Goal: Task Accomplishment & Management: Manage account settings

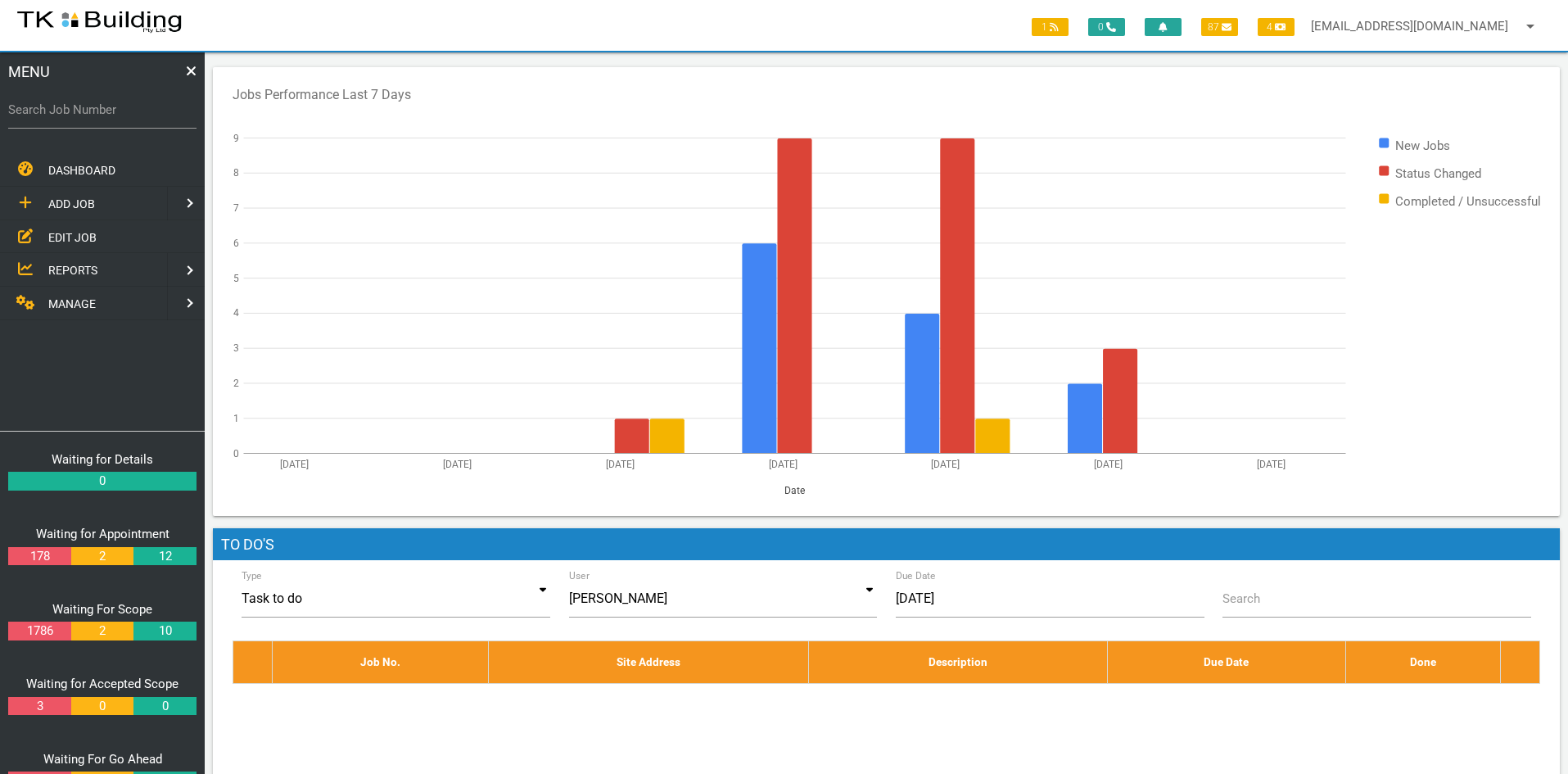
click at [68, 234] on span "EDIT JOB" at bounding box center [72, 237] width 49 height 13
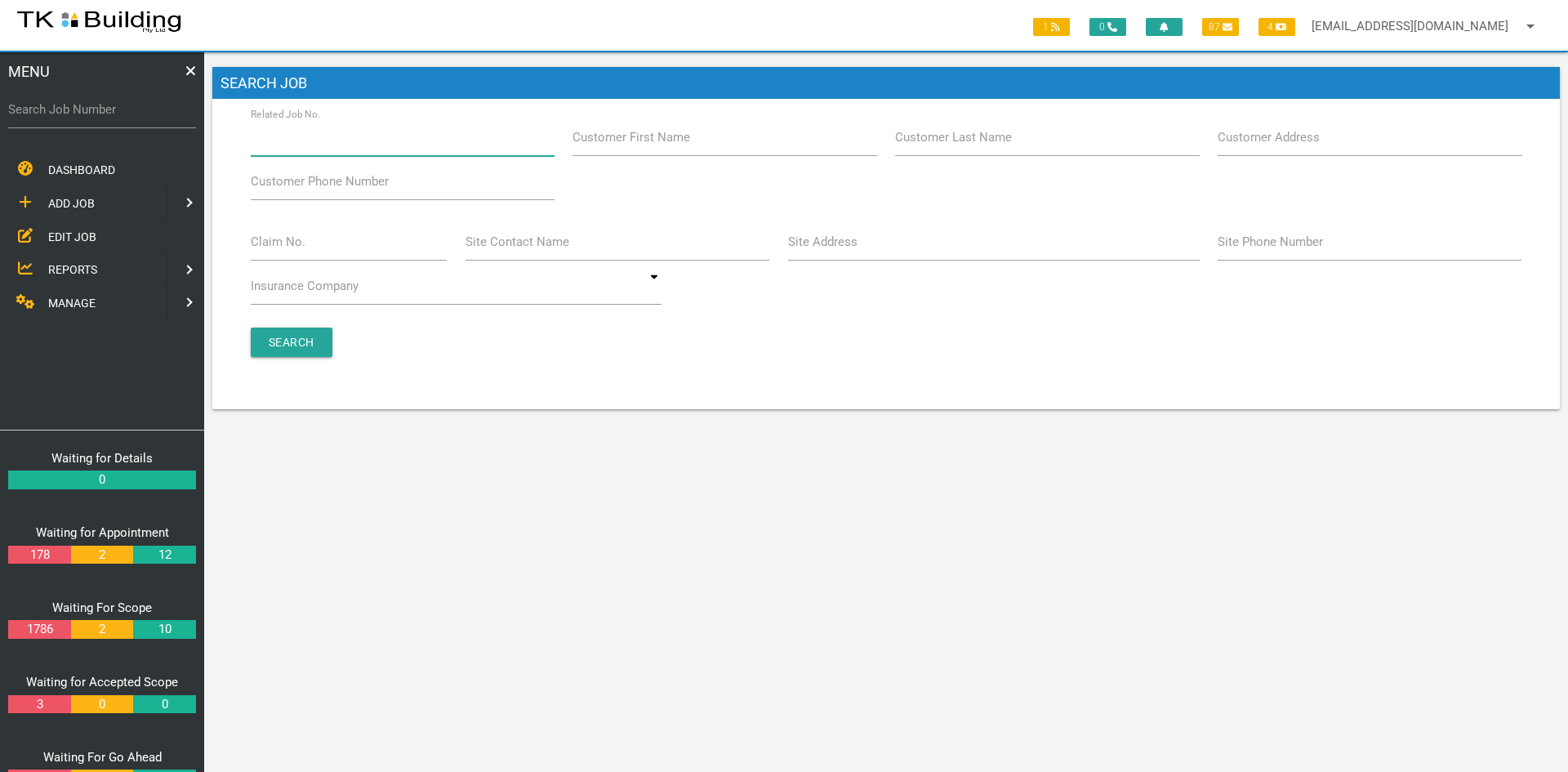
click at [361, 145] on input "Related Job No." at bounding box center [403, 138] width 304 height 38
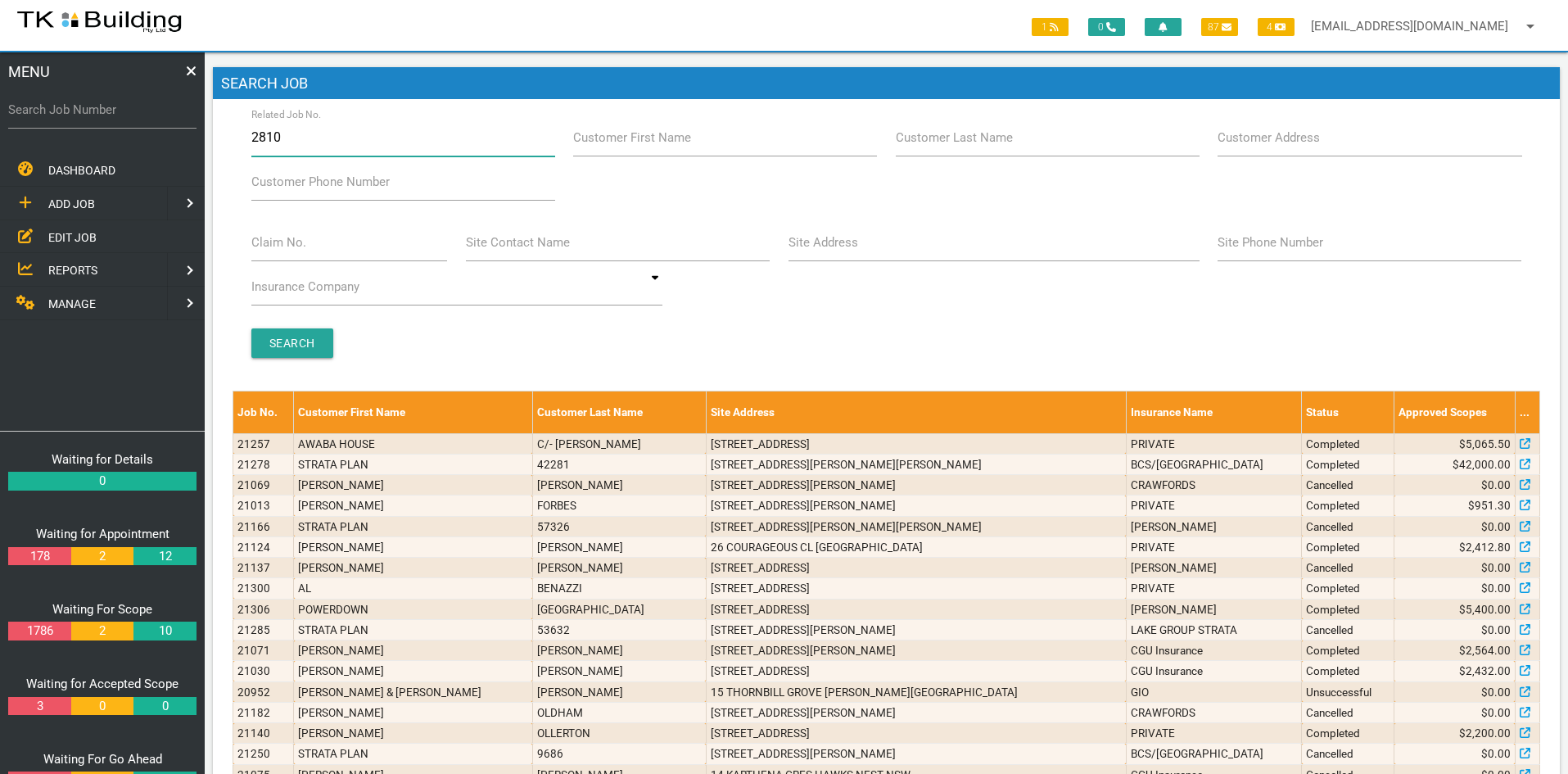
type input "28102"
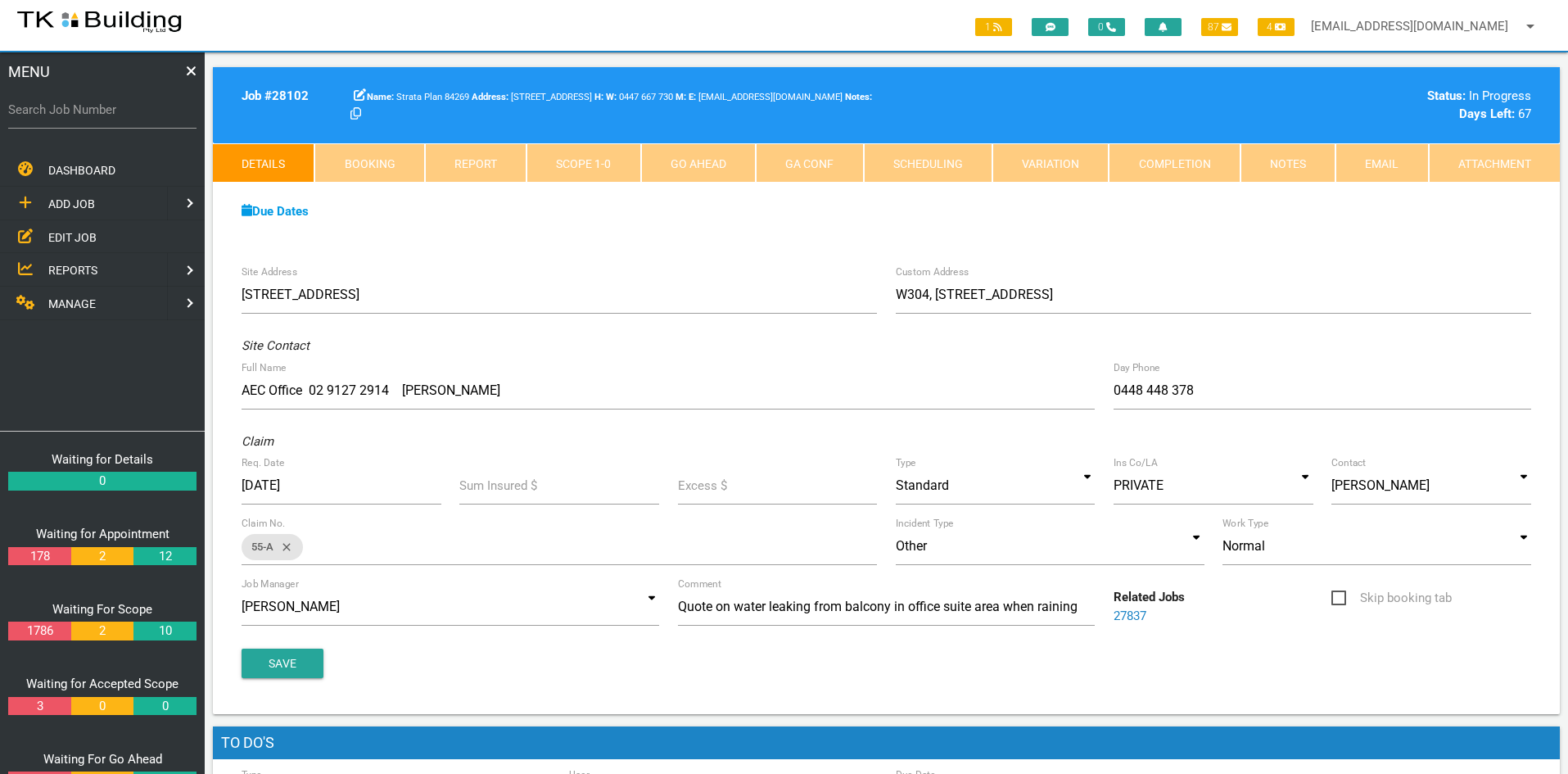
click at [648, 228] on div "Due Dates Waiting for Appointment From 05/08/2025 To 18/08/2025 Waiting For Sco…" at bounding box center [886, 220] width 1347 height 74
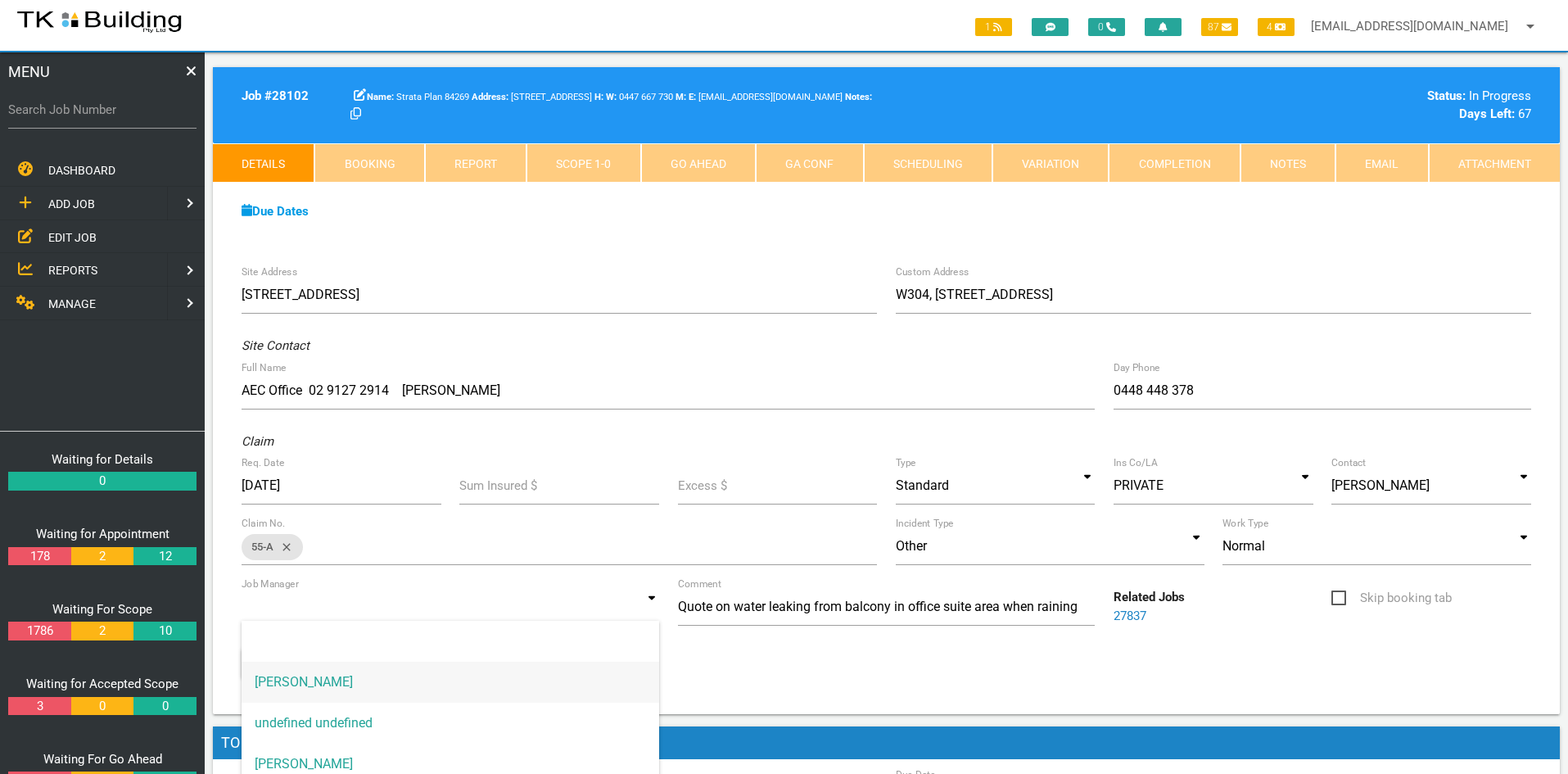
click at [636, 610] on input at bounding box center [451, 607] width 417 height 38
click at [395, 760] on span "Andrew Sweet" at bounding box center [451, 764] width 417 height 41
type input "Andrew Sweet"
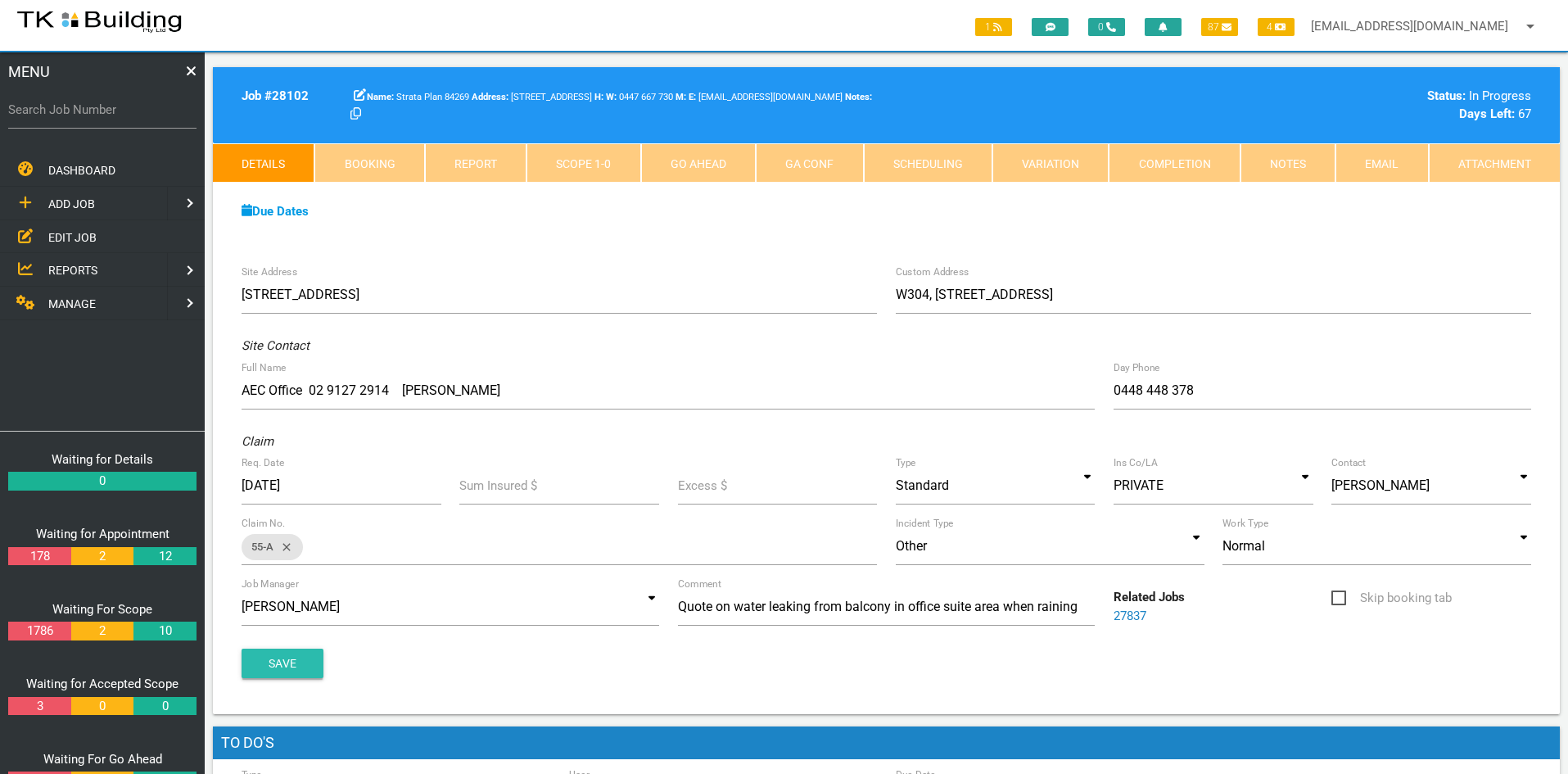
click at [292, 661] on button "Save" at bounding box center [283, 663] width 82 height 30
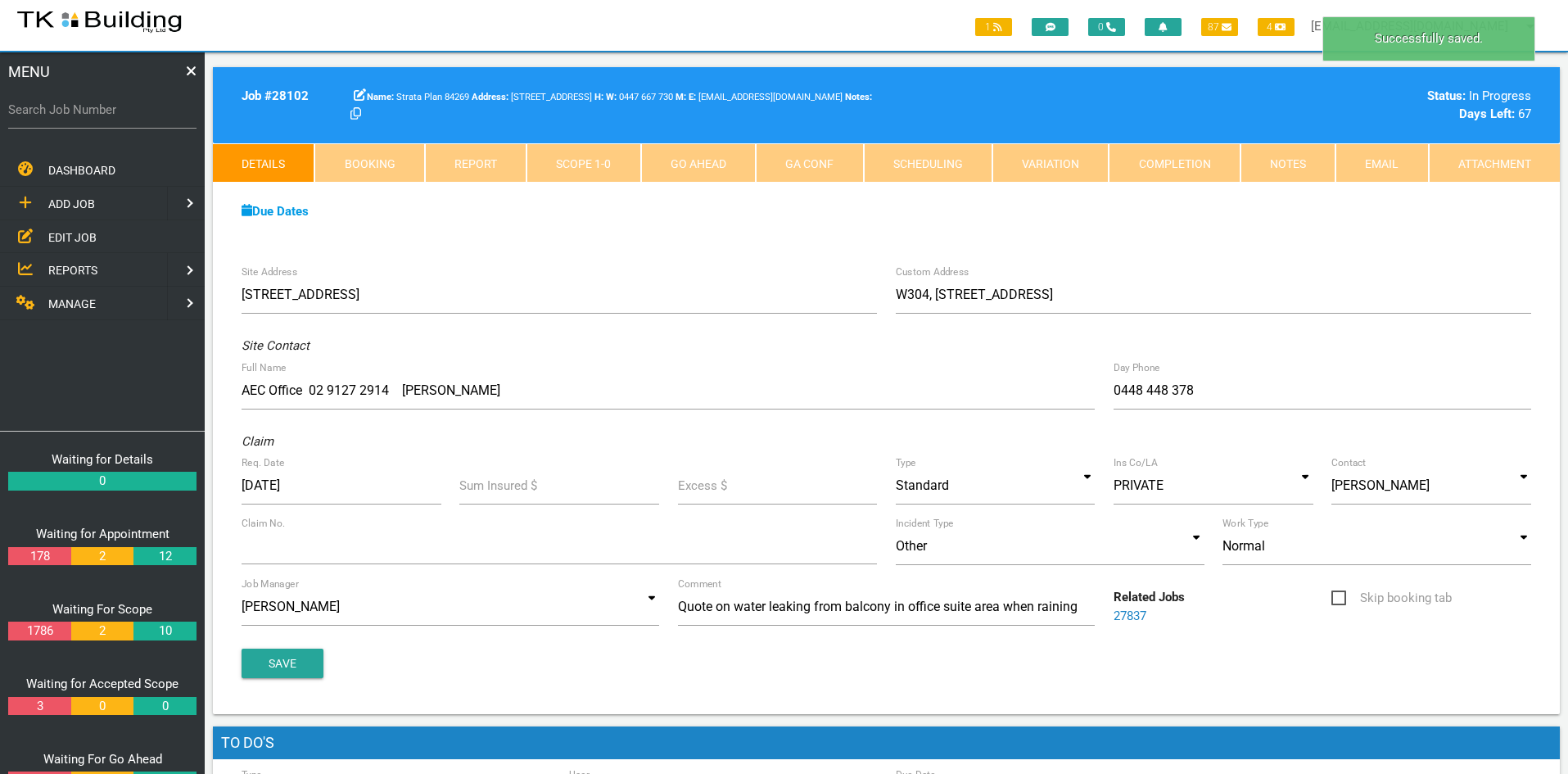
click at [738, 253] on div "Due Dates Waiting for Appointment From 05/08/2025 To 18/08/2025 Waiting For Sco…" at bounding box center [886, 220] width 1347 height 74
click at [1254, 228] on div "Due Dates Waiting for Appointment From 05/08/2025 To 18/08/2025 Waiting For Sco…" at bounding box center [886, 220] width 1347 height 74
click at [1252, 242] on div "Due Dates Waiting for Appointment From 05/08/2025 To 18/08/2025 Waiting For Sco…" at bounding box center [886, 220] width 1347 height 74
click at [1290, 160] on link "Notes" at bounding box center [1288, 162] width 95 height 39
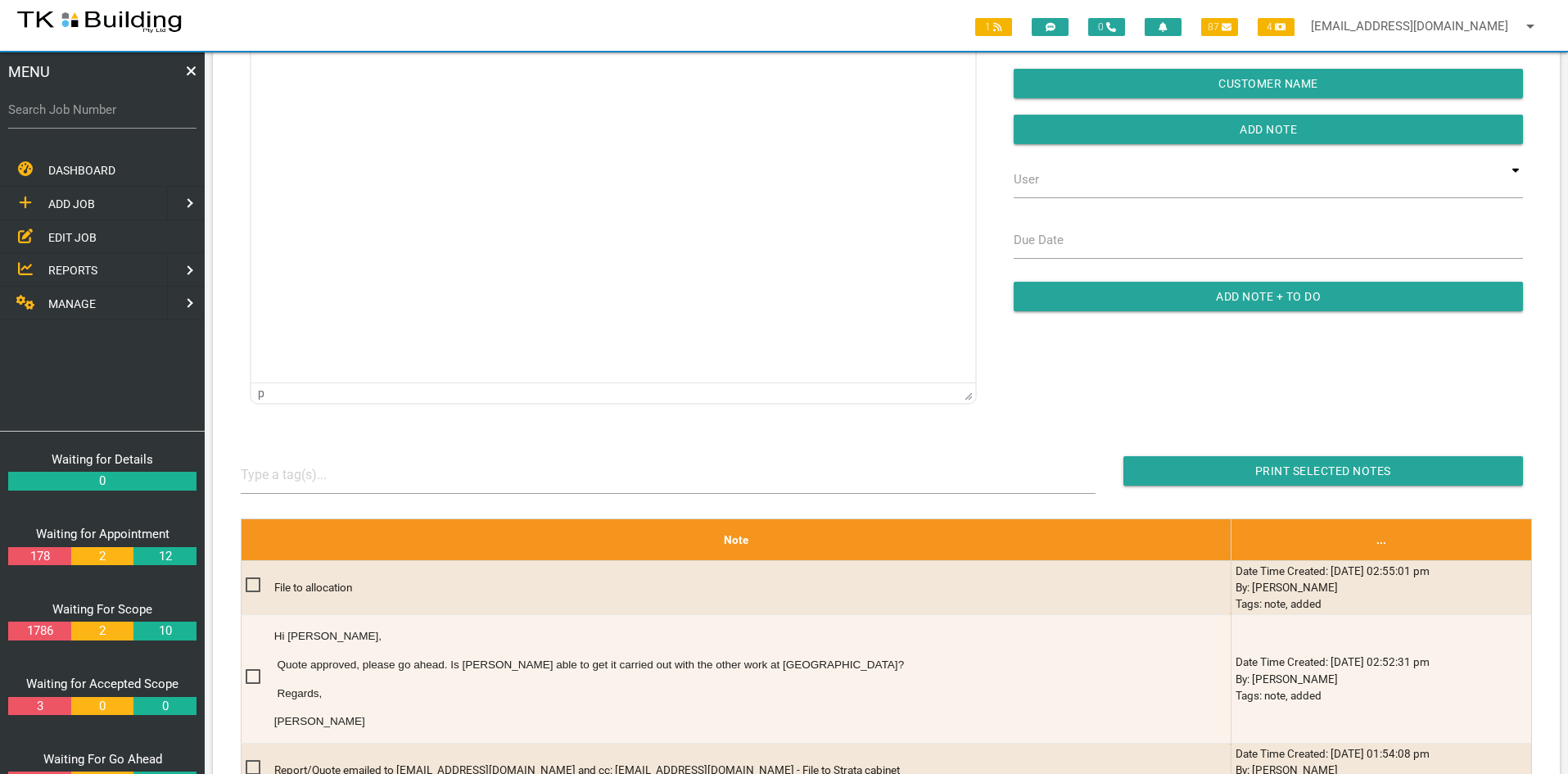
scroll to position [192, 0]
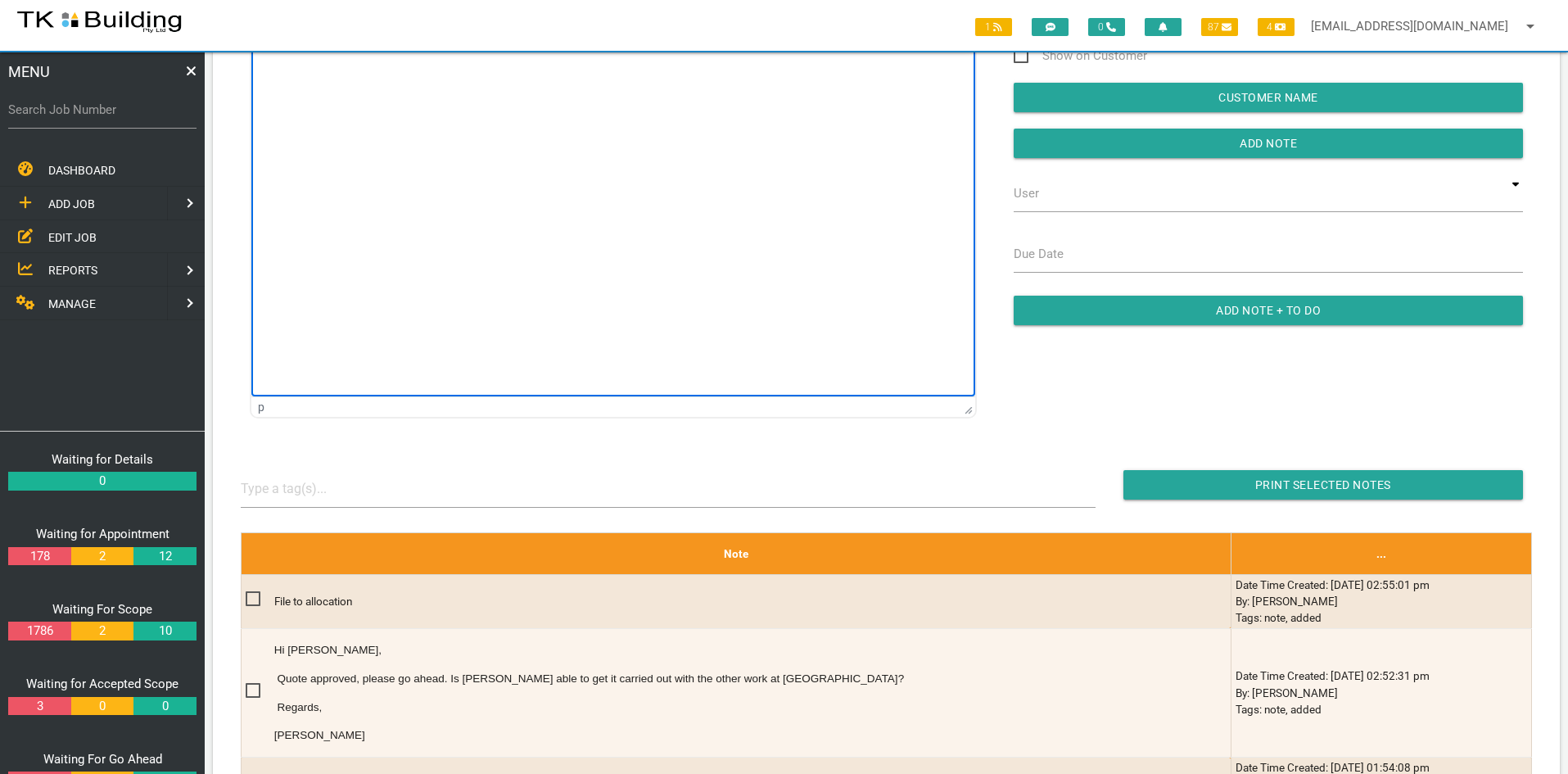
click at [617, 124] on html at bounding box center [613, 87] width 724 height 74
click at [604, 124] on html at bounding box center [613, 87] width 724 height 74
click at [602, 124] on html at bounding box center [613, 87] width 724 height 74
click at [597, 124] on html at bounding box center [613, 87] width 724 height 74
click at [610, 124] on html at bounding box center [613, 87] width 724 height 74
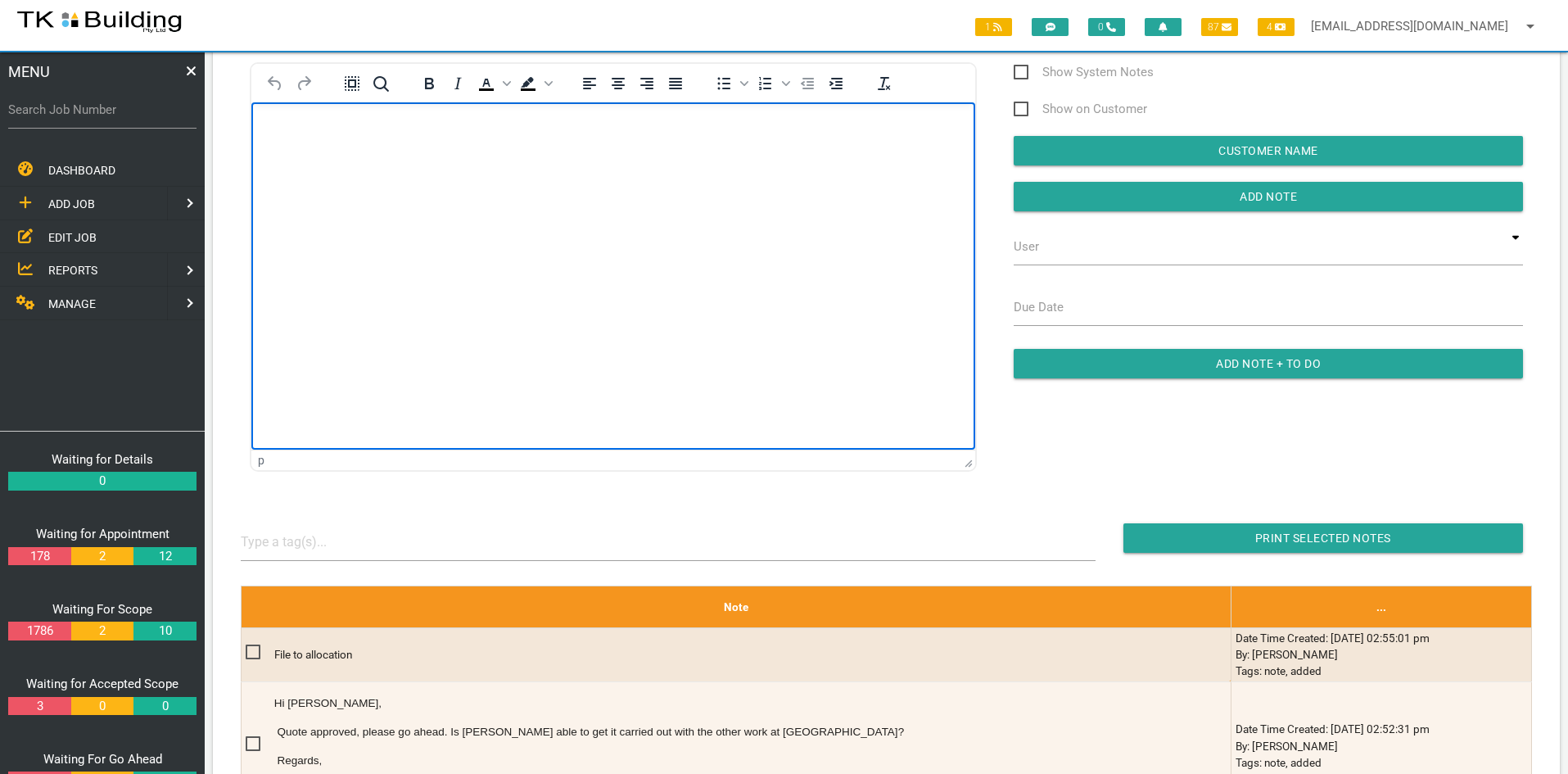
scroll to position [110, 0]
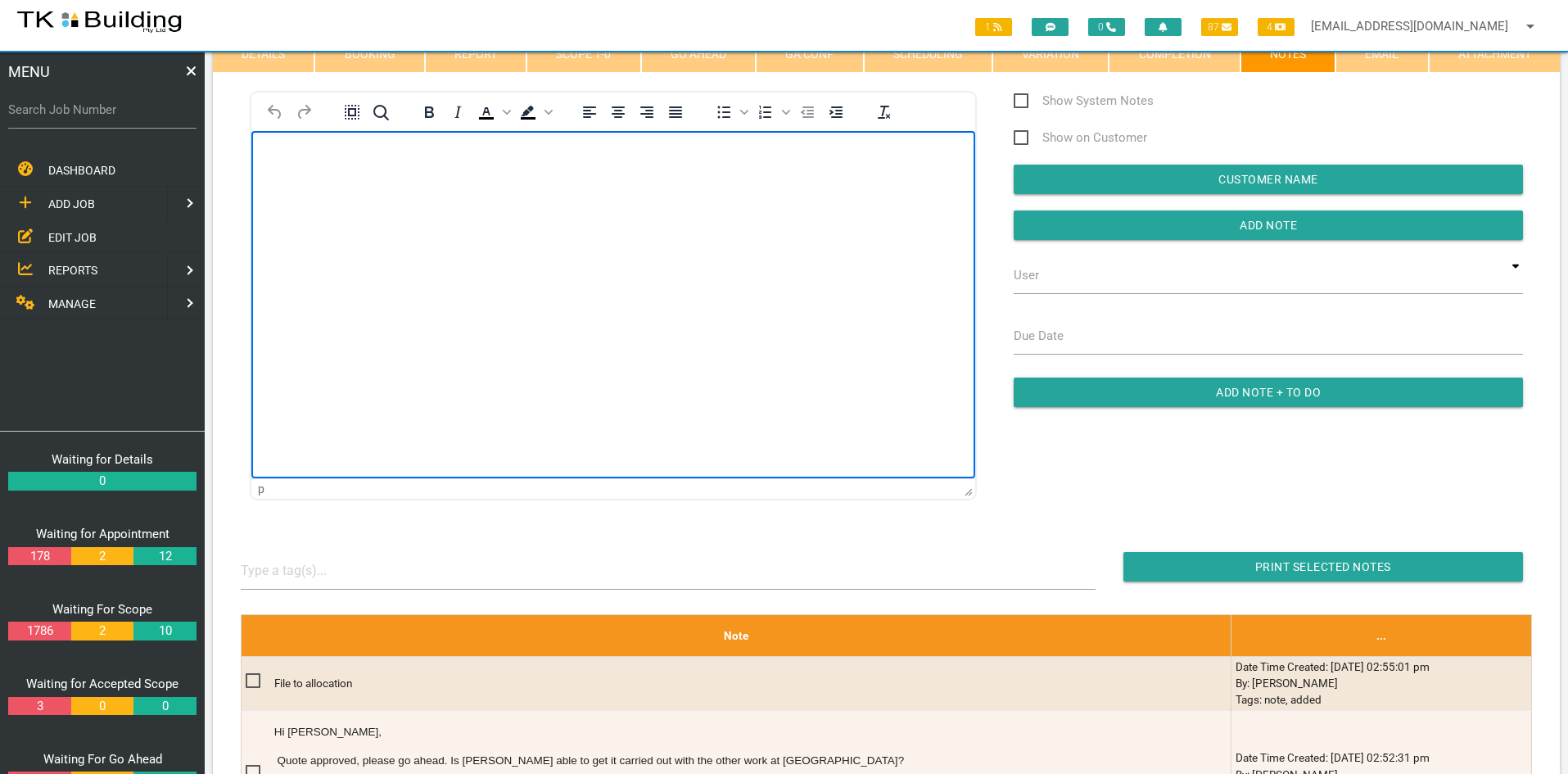
click at [604, 206] on html at bounding box center [613, 169] width 724 height 74
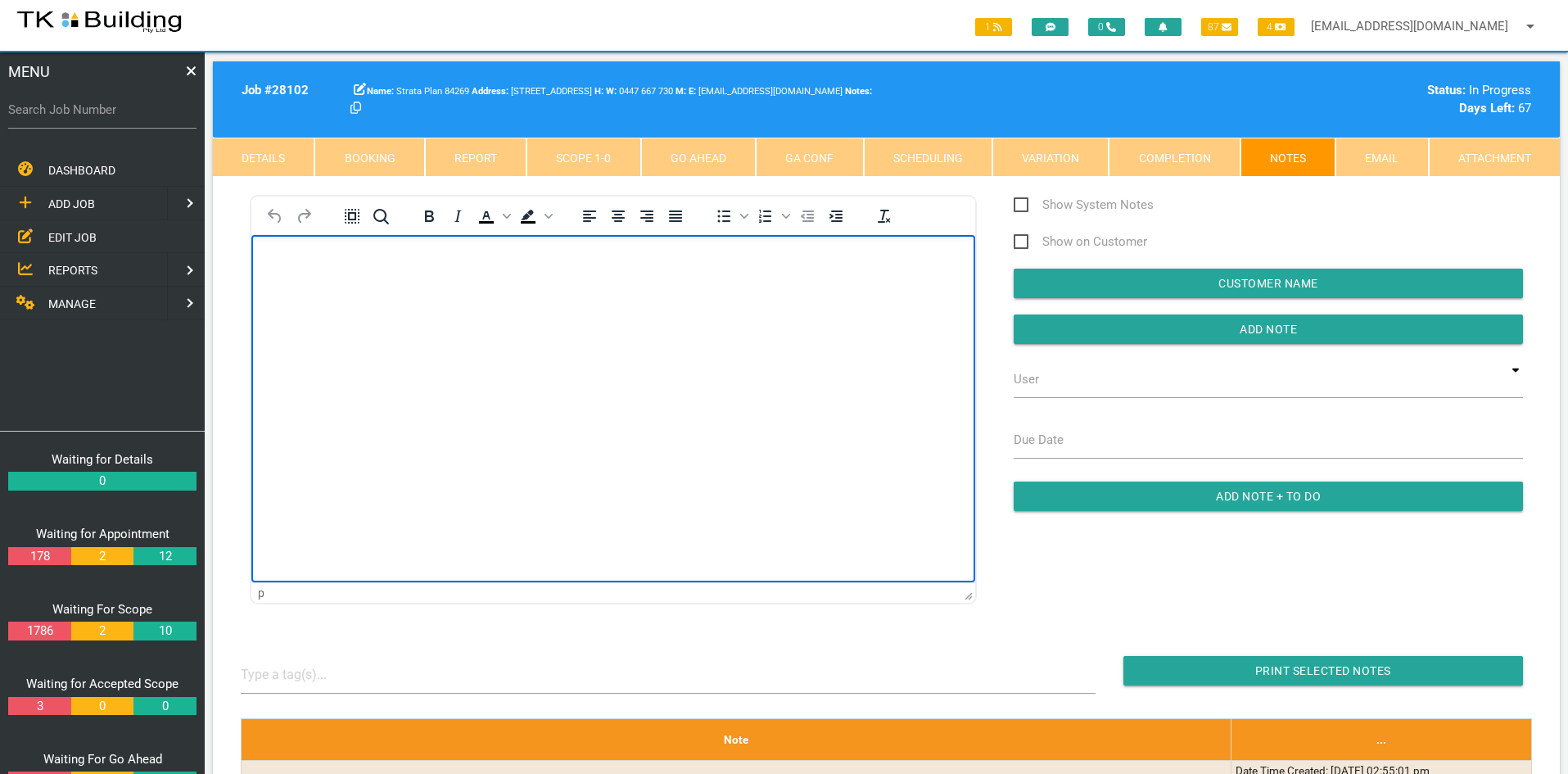
scroll to position [0, 0]
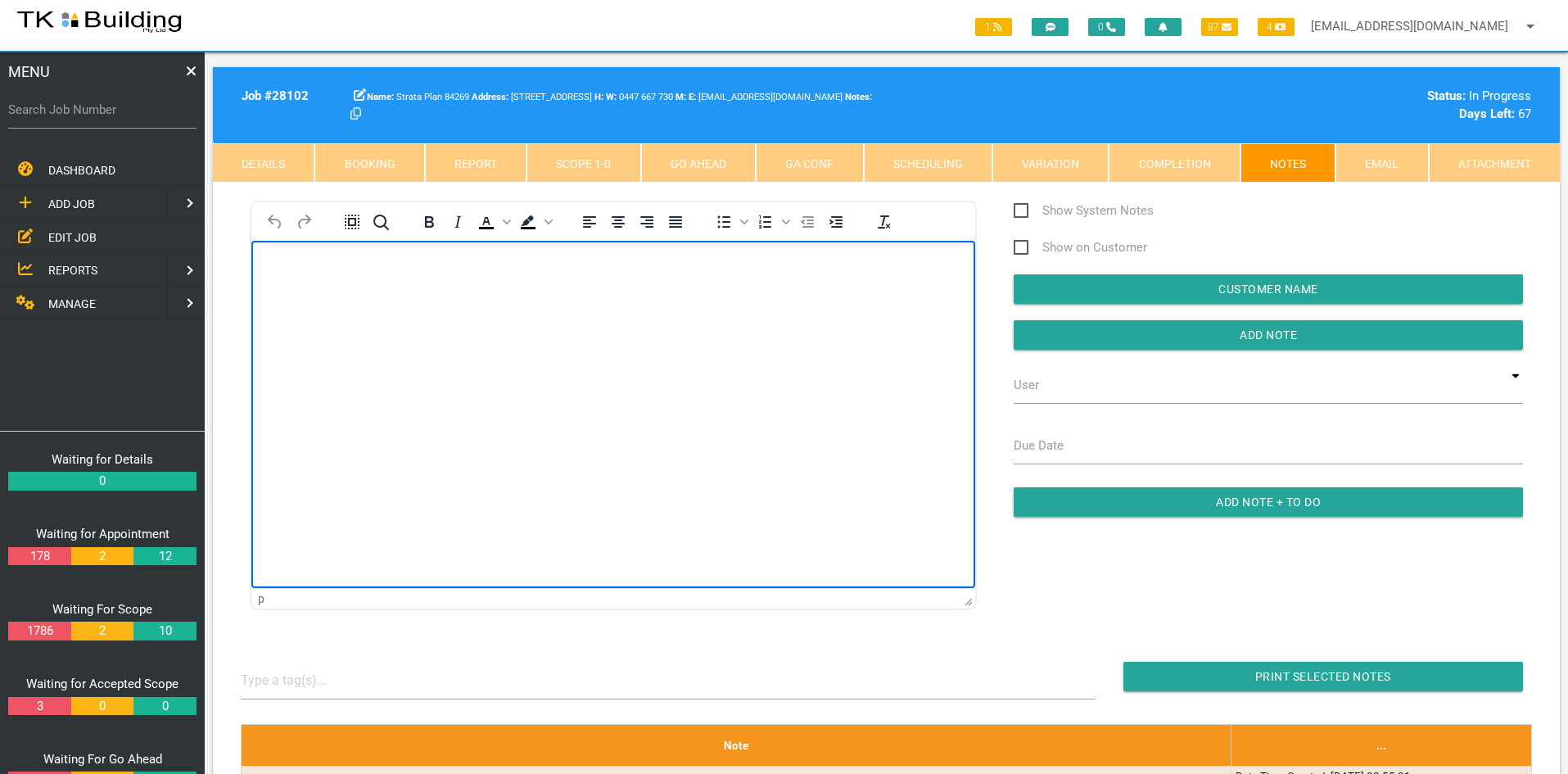
click at [269, 172] on link "Details" at bounding box center [263, 162] width 102 height 39
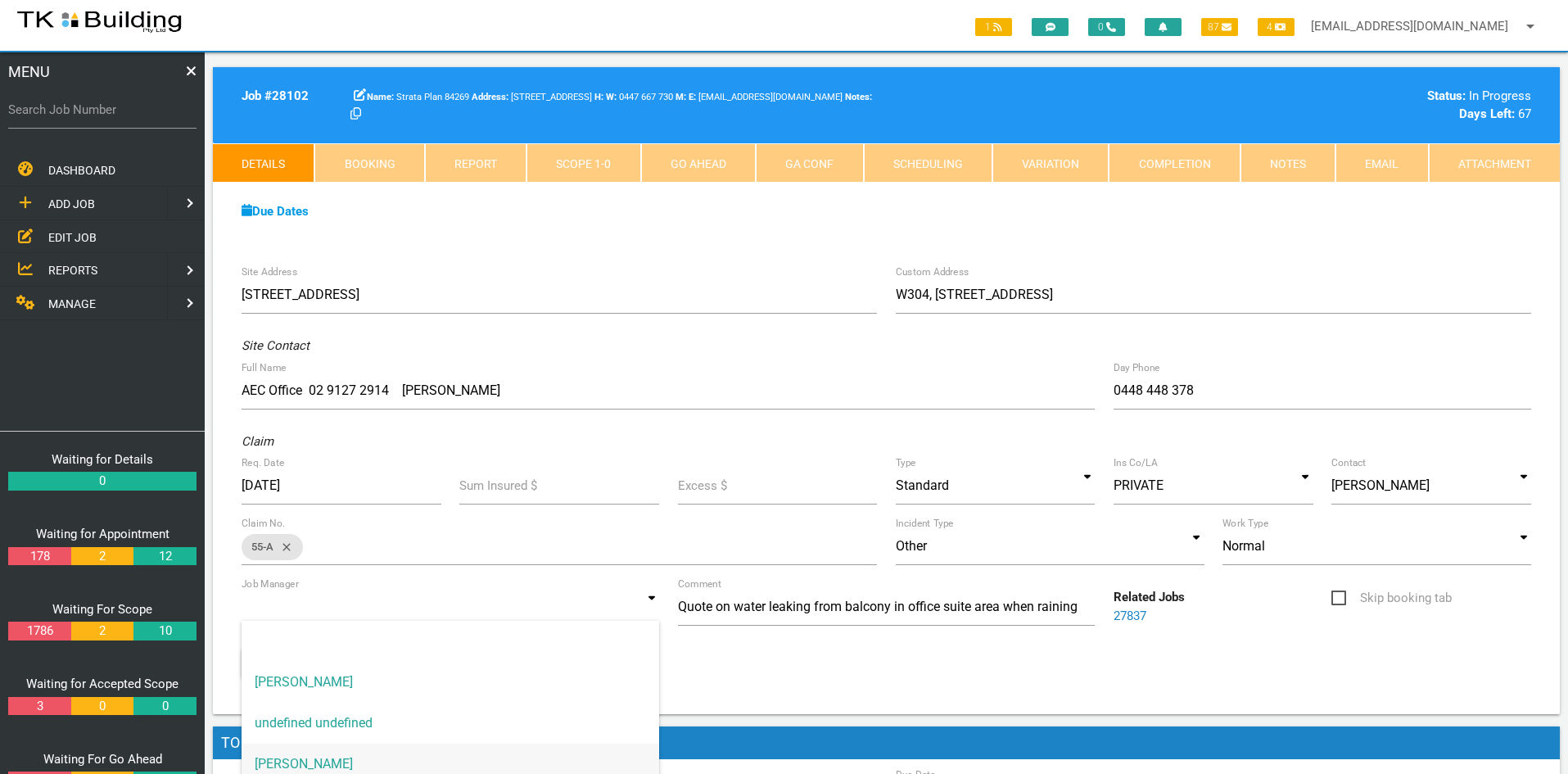
click at [591, 606] on input at bounding box center [451, 607] width 417 height 38
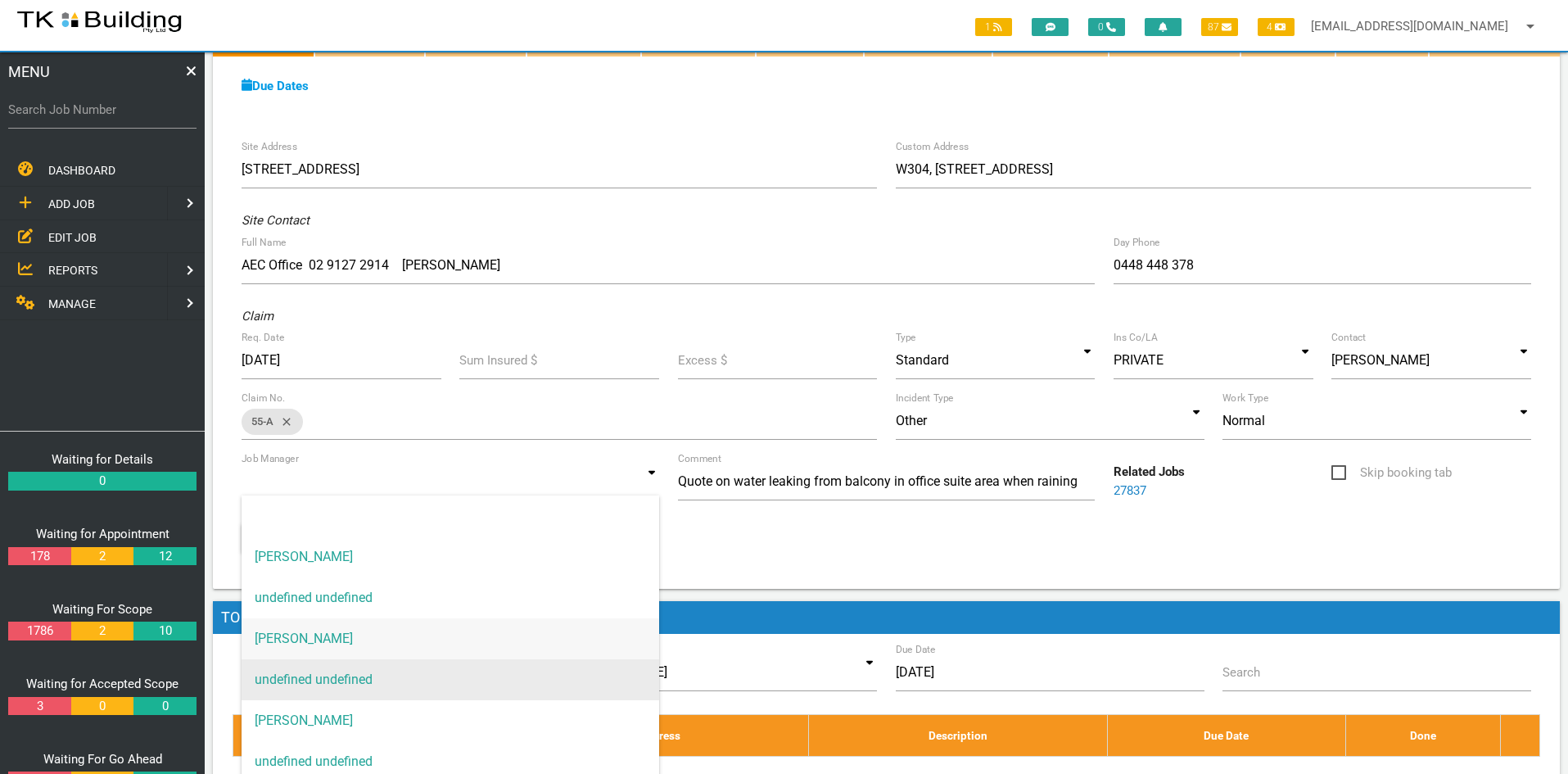
scroll to position [164, 0]
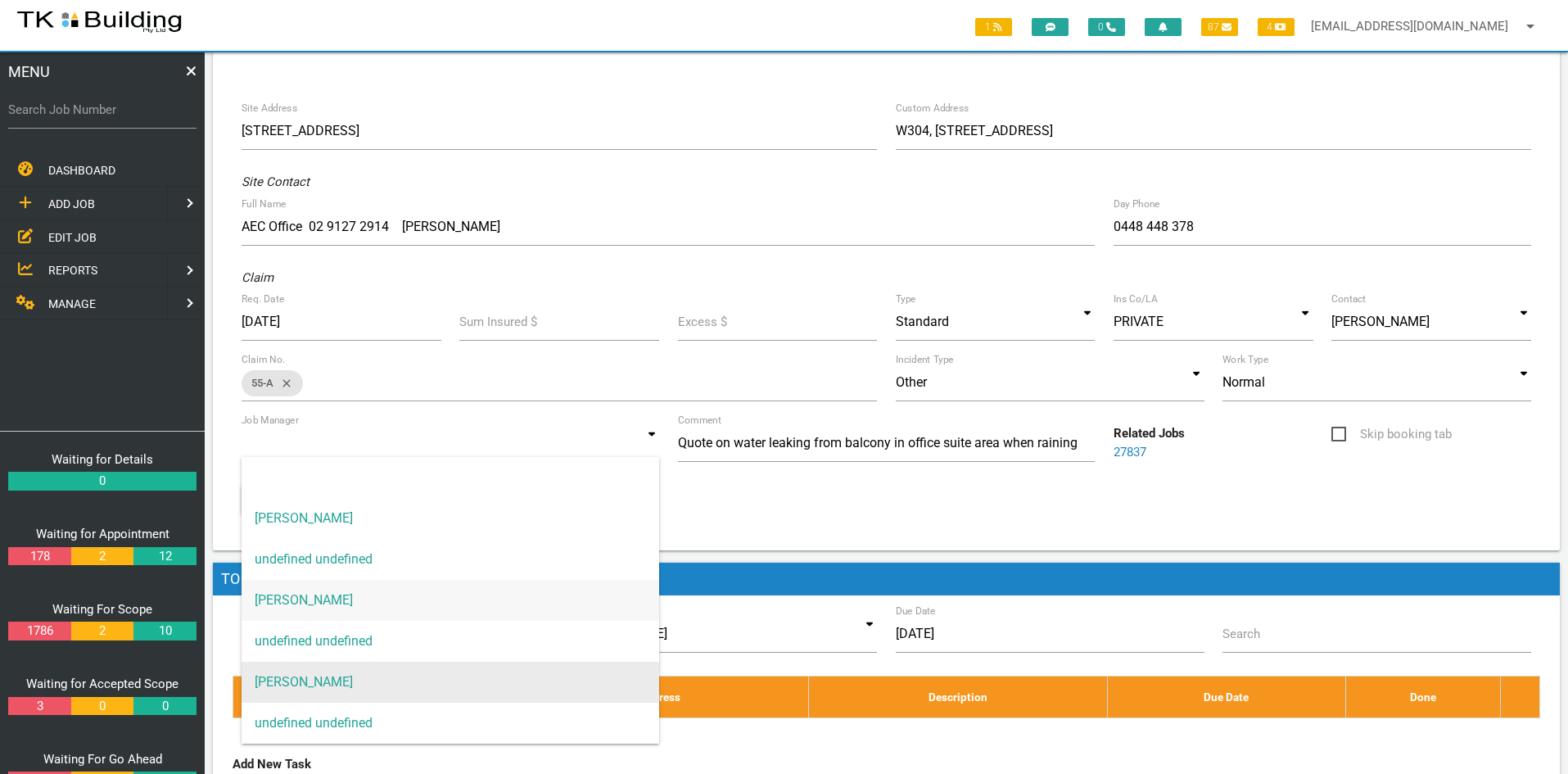
click at [389, 672] on span "Andrew Preston" at bounding box center [451, 682] width 417 height 41
type input "Andrew Preston"
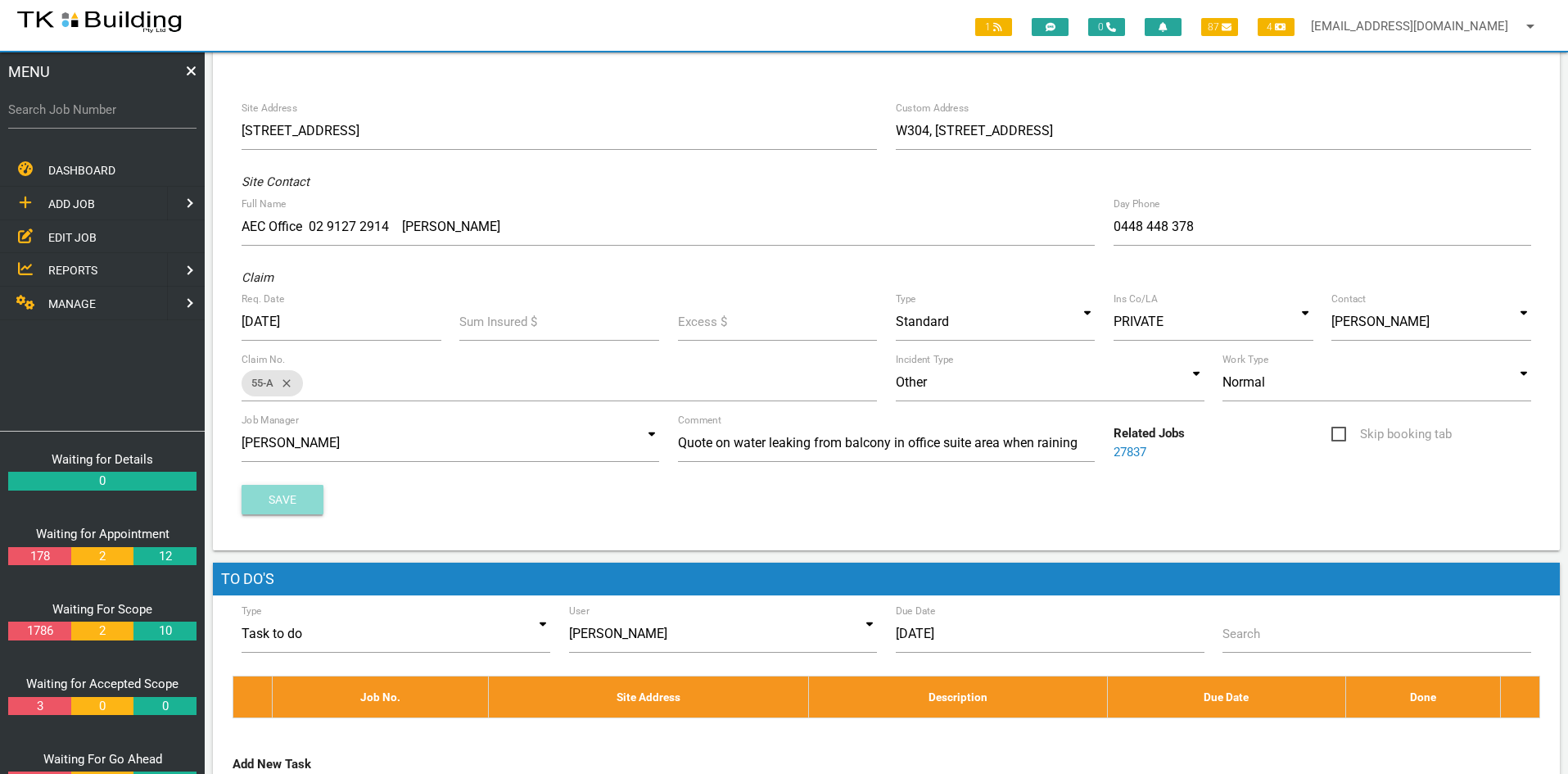
click at [285, 501] on button "Save" at bounding box center [283, 499] width 82 height 30
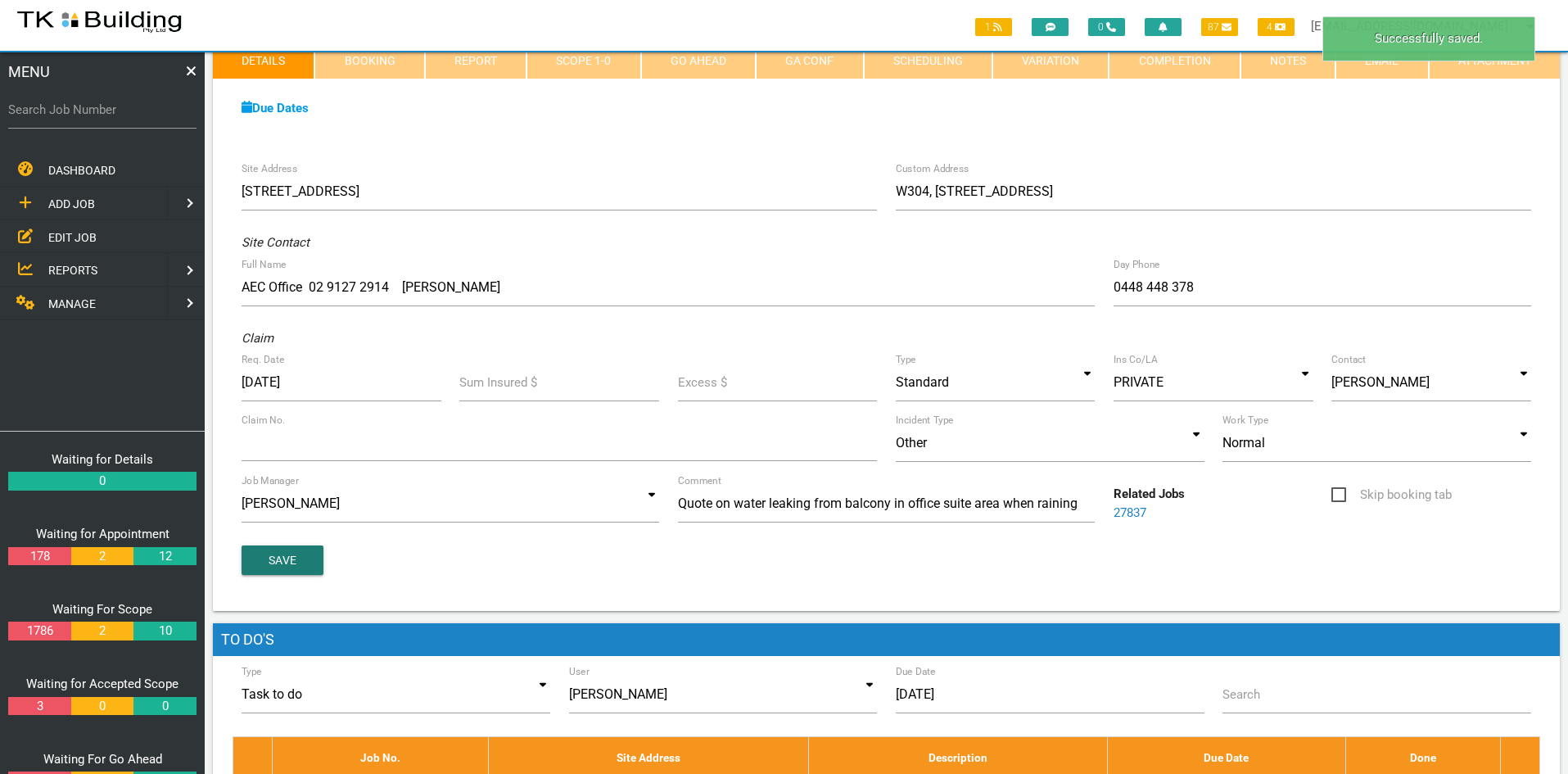
scroll to position [0, 0]
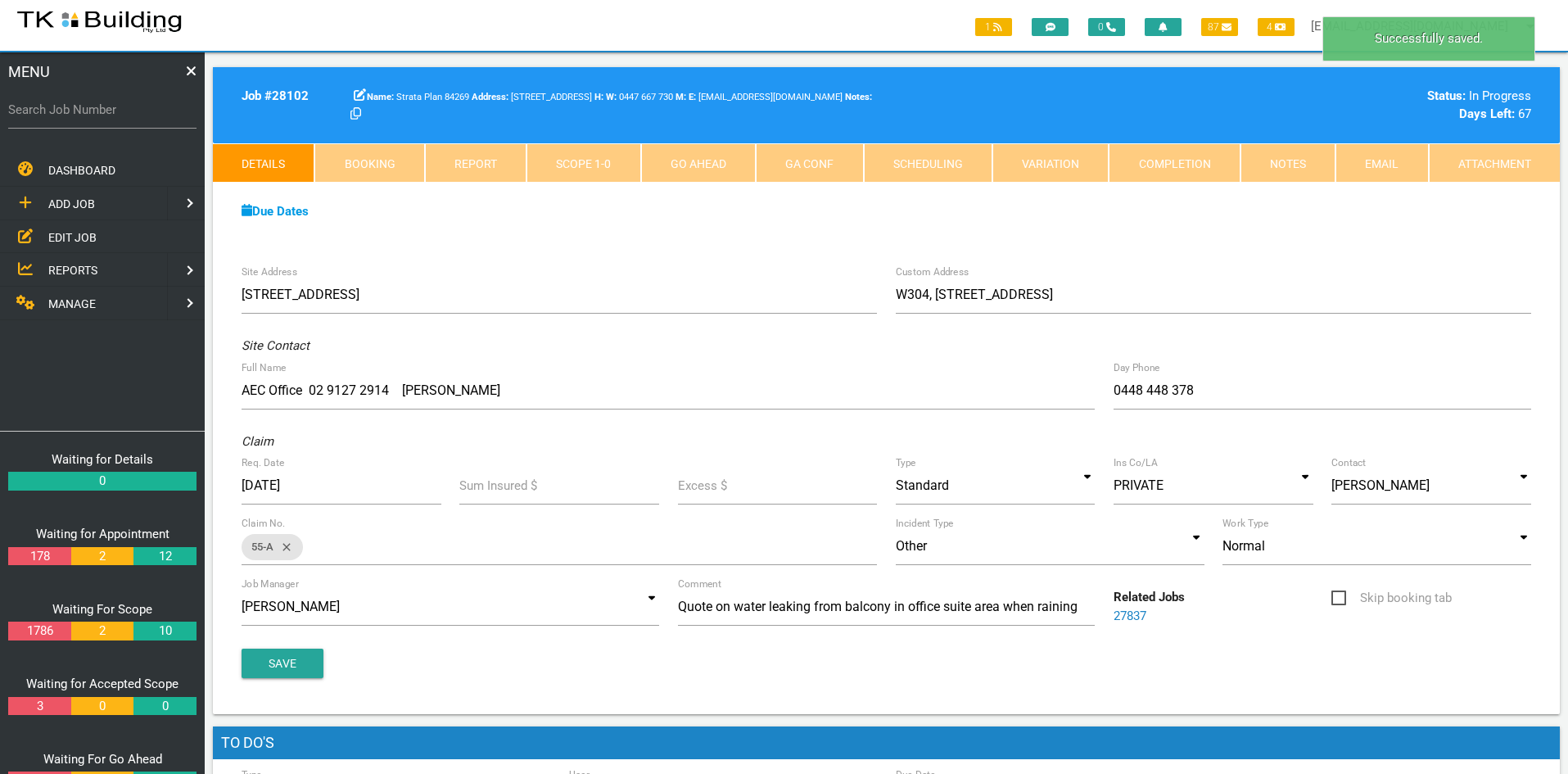
click at [701, 265] on div "Site Address 28 Smart St, Charlestown NSW 2290, Australia Custom Address W304, …" at bounding box center [886, 485] width 1347 height 458
click at [1273, 153] on link "Notes" at bounding box center [1288, 162] width 95 height 39
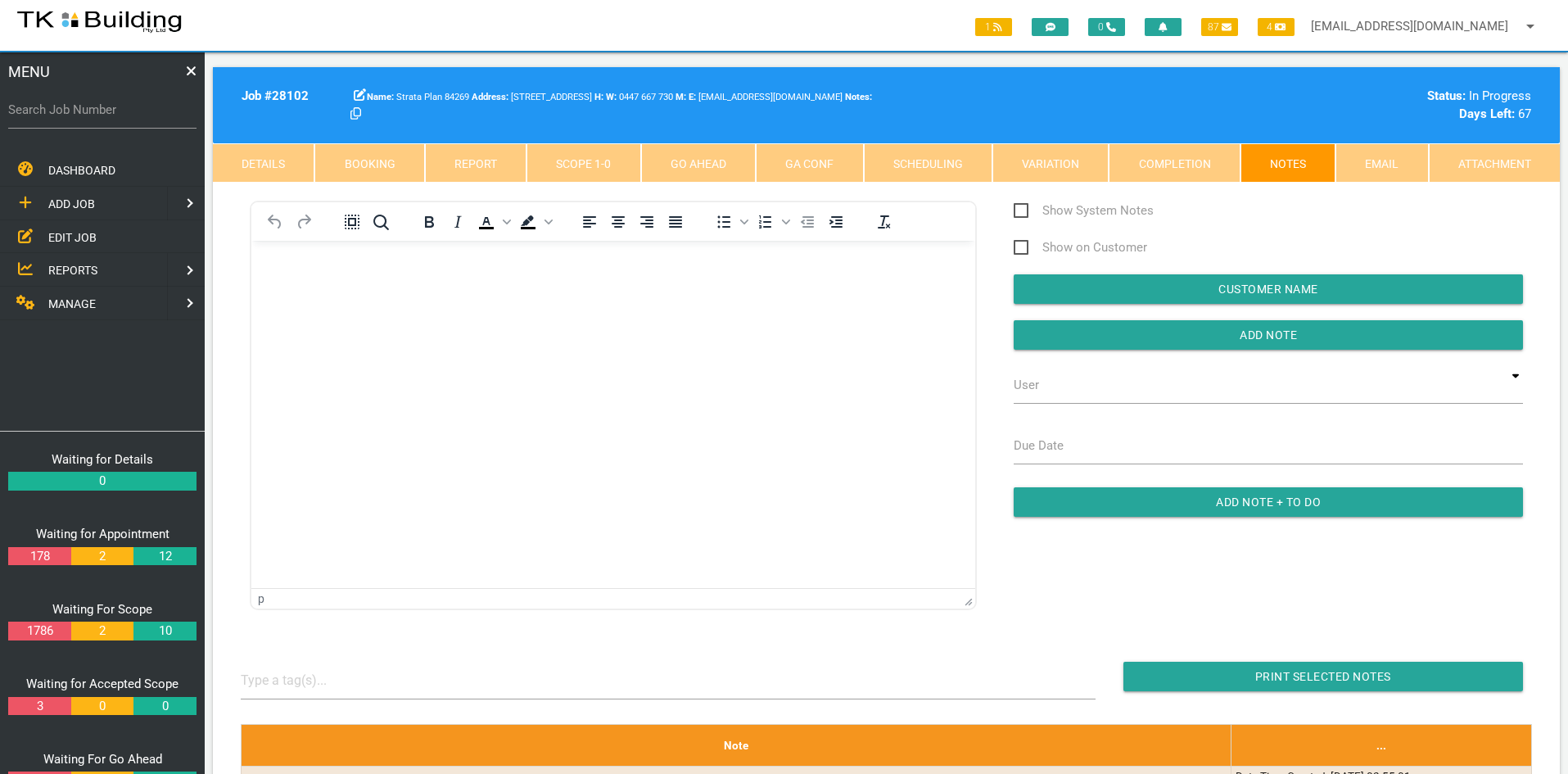
click at [653, 316] on html at bounding box center [613, 278] width 724 height 74
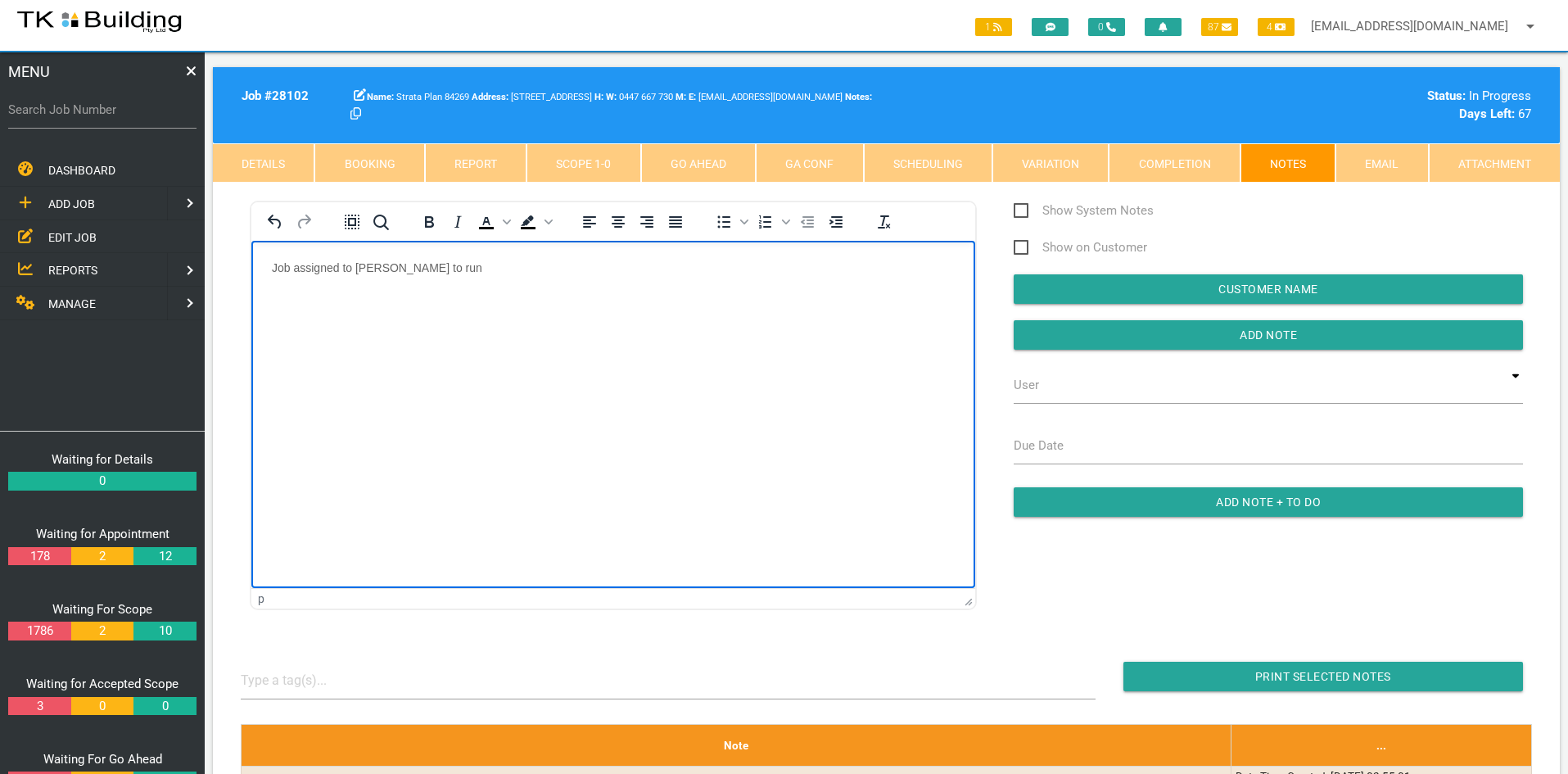
click at [722, 316] on html "Job assigned to Andrew Preston to run" at bounding box center [613, 278] width 724 height 74
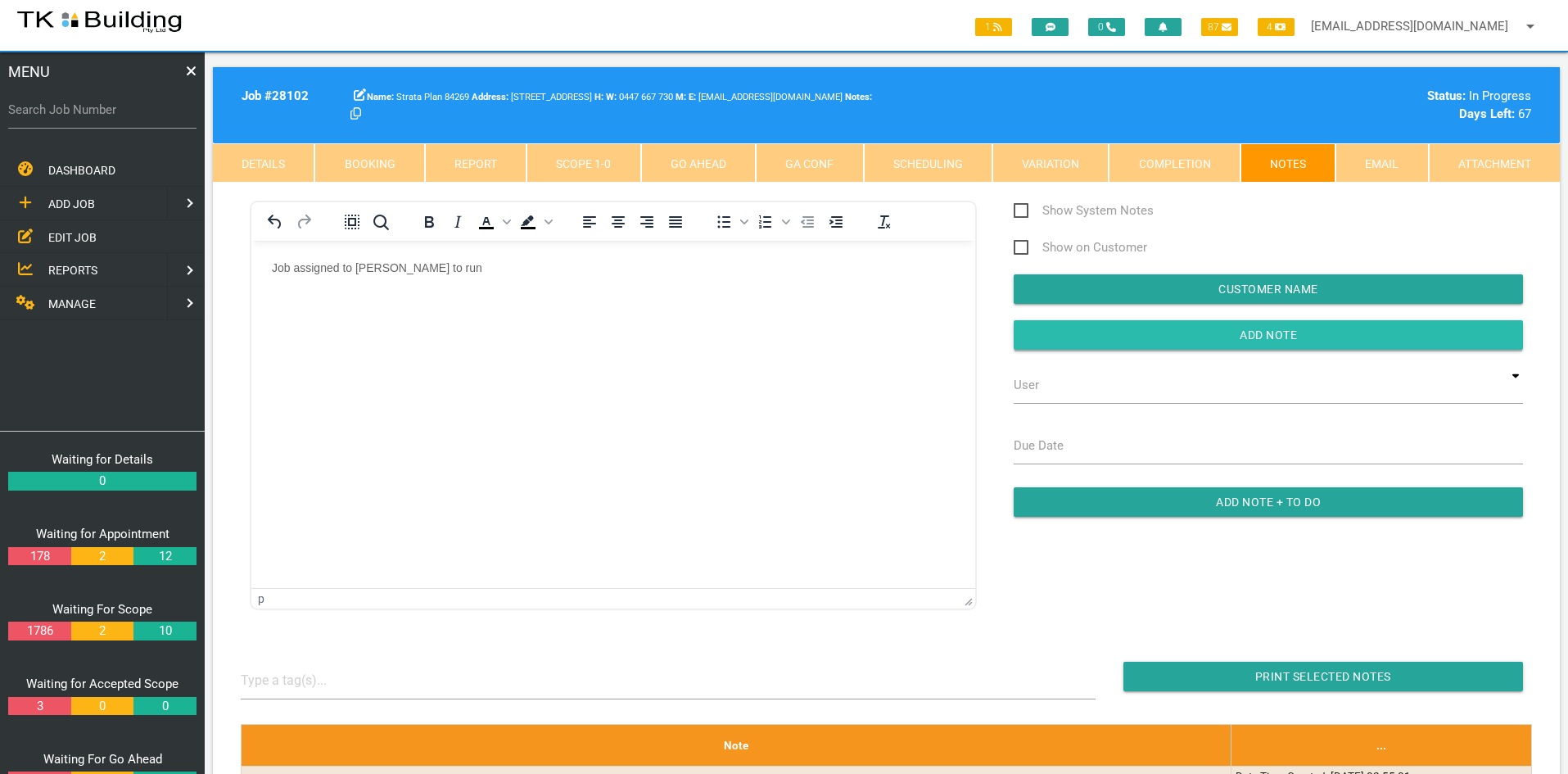
click at [1253, 336] on input "button" at bounding box center [1268, 335] width 510 height 30
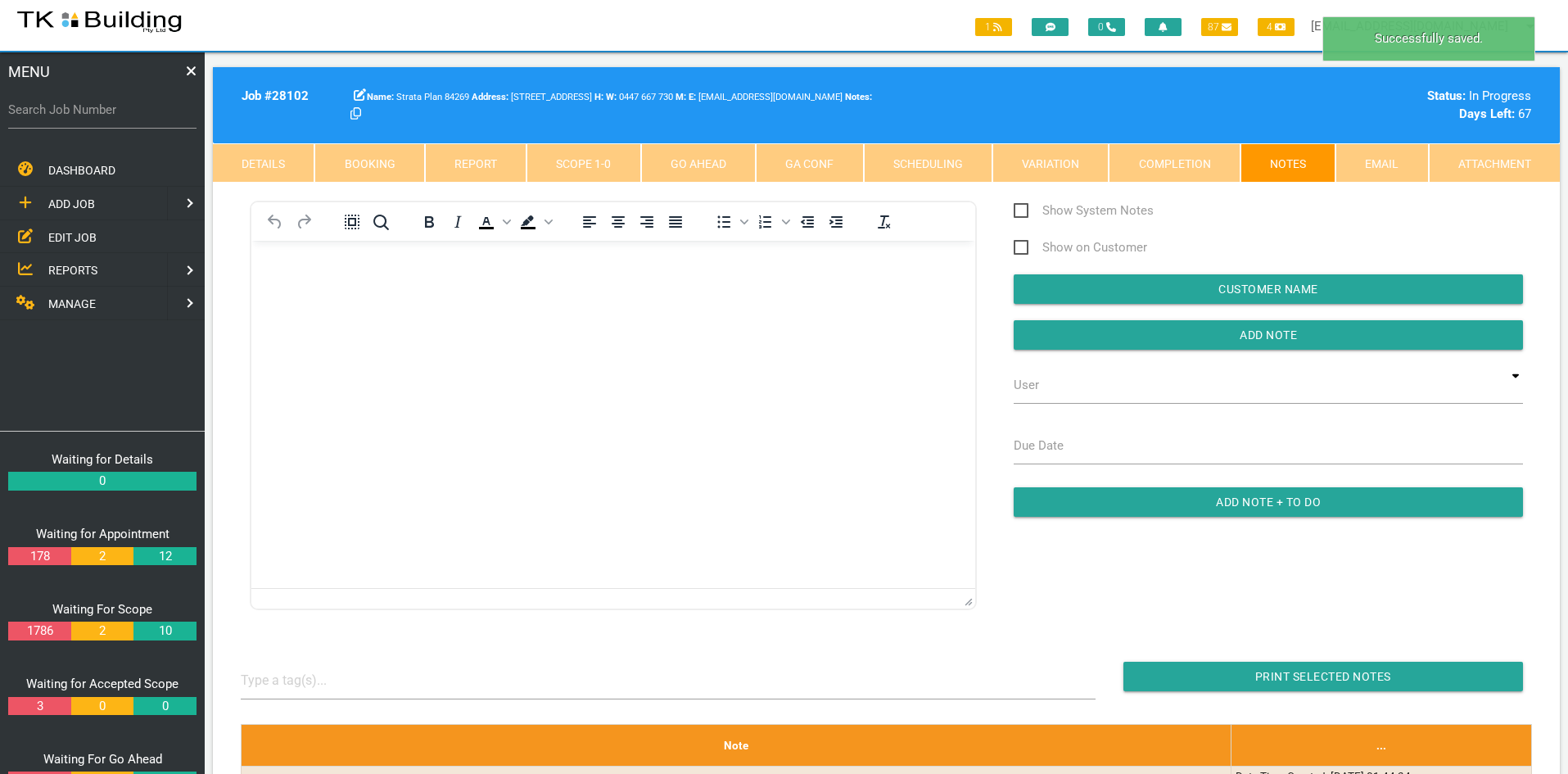
click at [802, 316] on html at bounding box center [613, 278] width 724 height 74
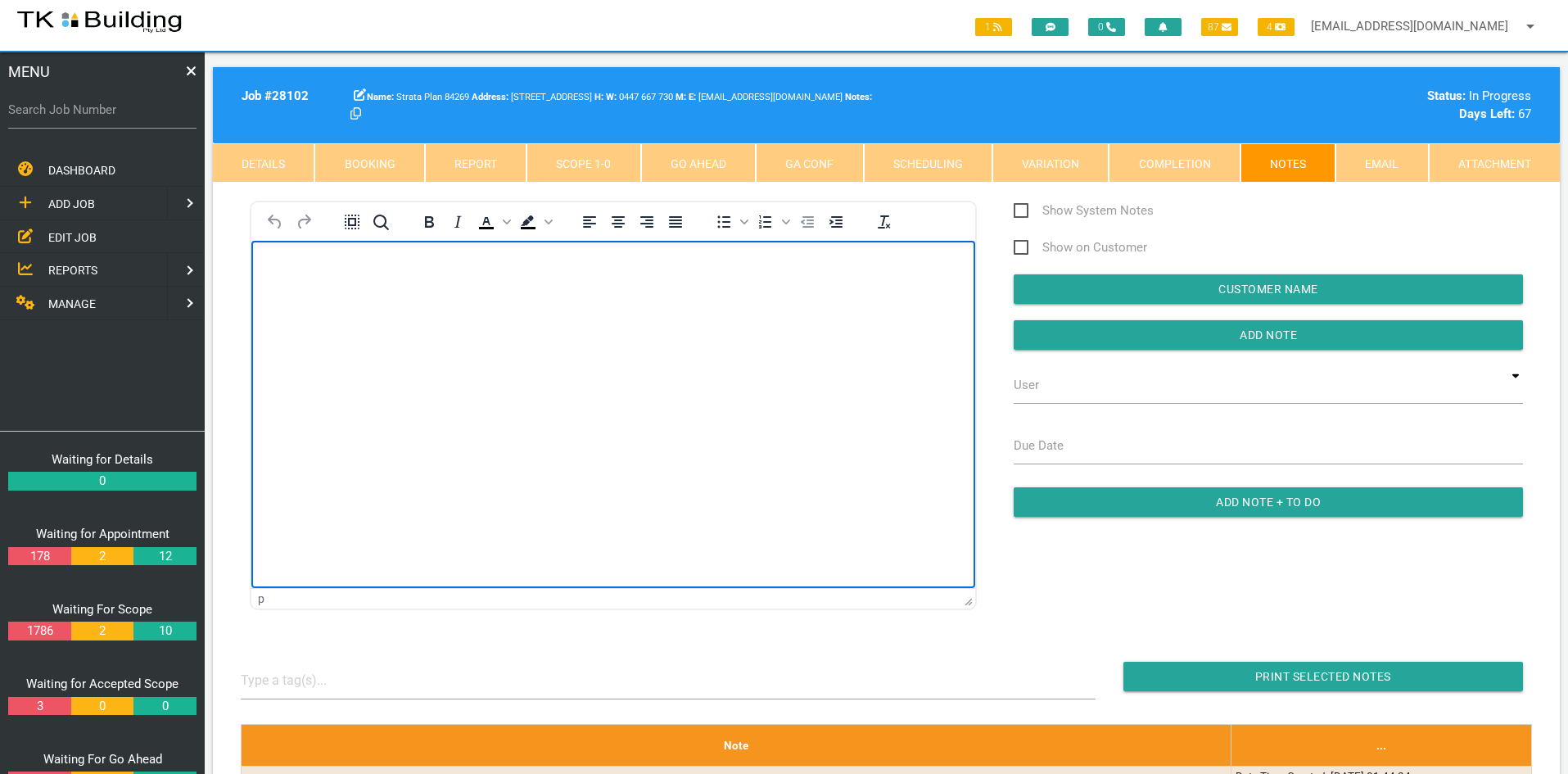
click at [589, 165] on link "Scope 1 - 0" at bounding box center [583, 162] width 113 height 39
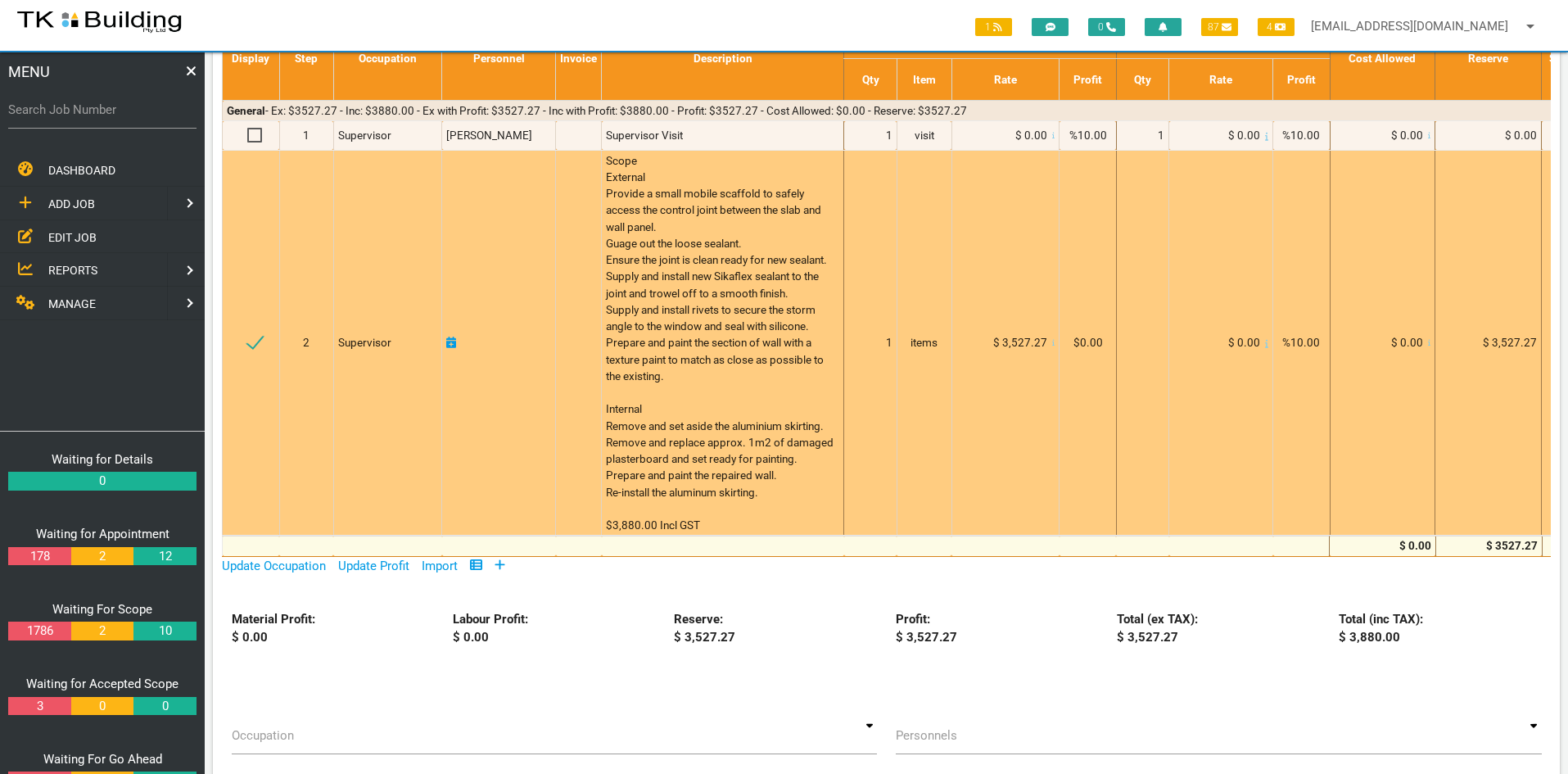
scroll to position [410, 0]
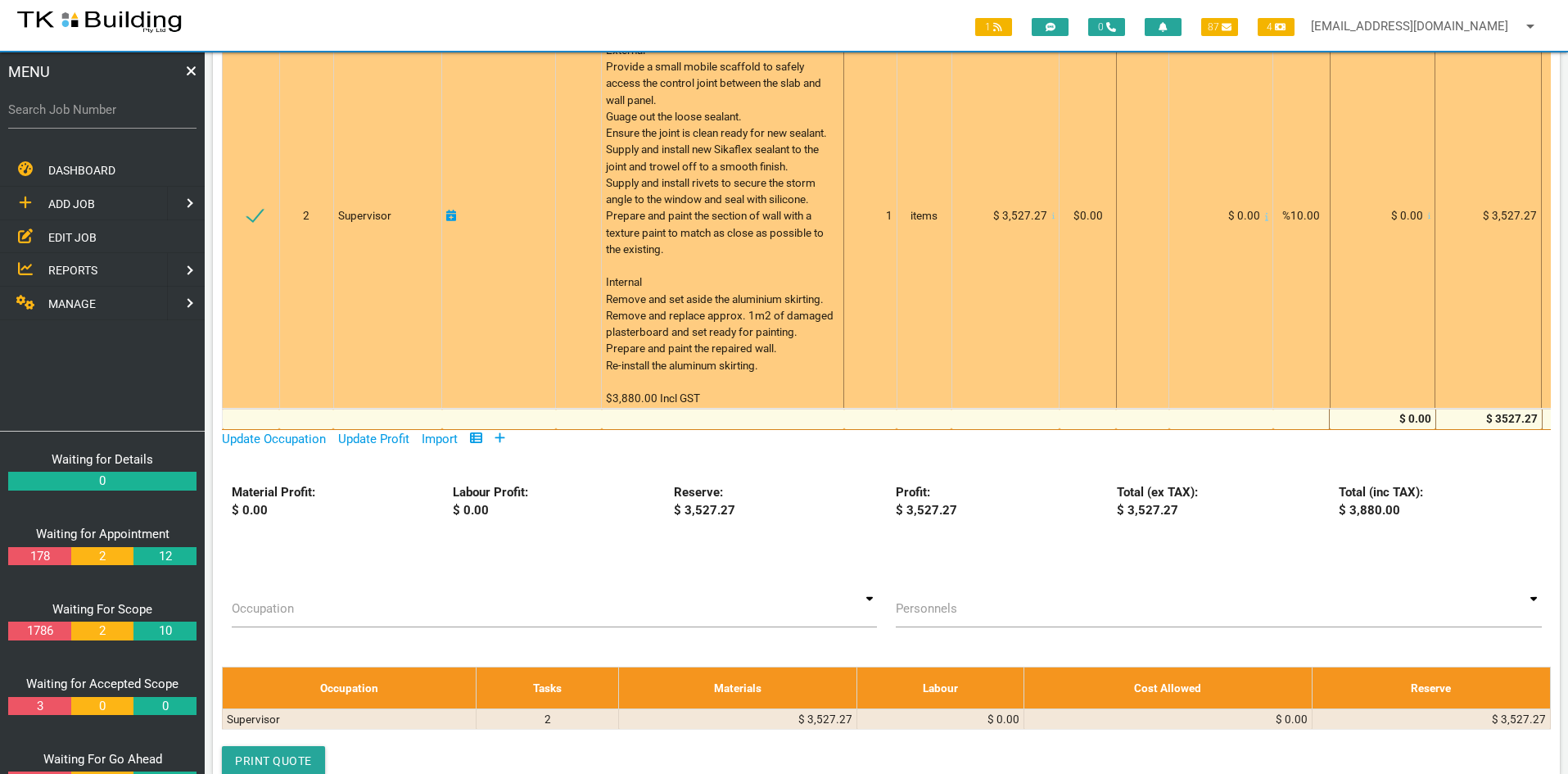
click at [602, 357] on td "Scope External Provide a small mobile scaffold to safely access the control joi…" at bounding box center [723, 215] width 242 height 386
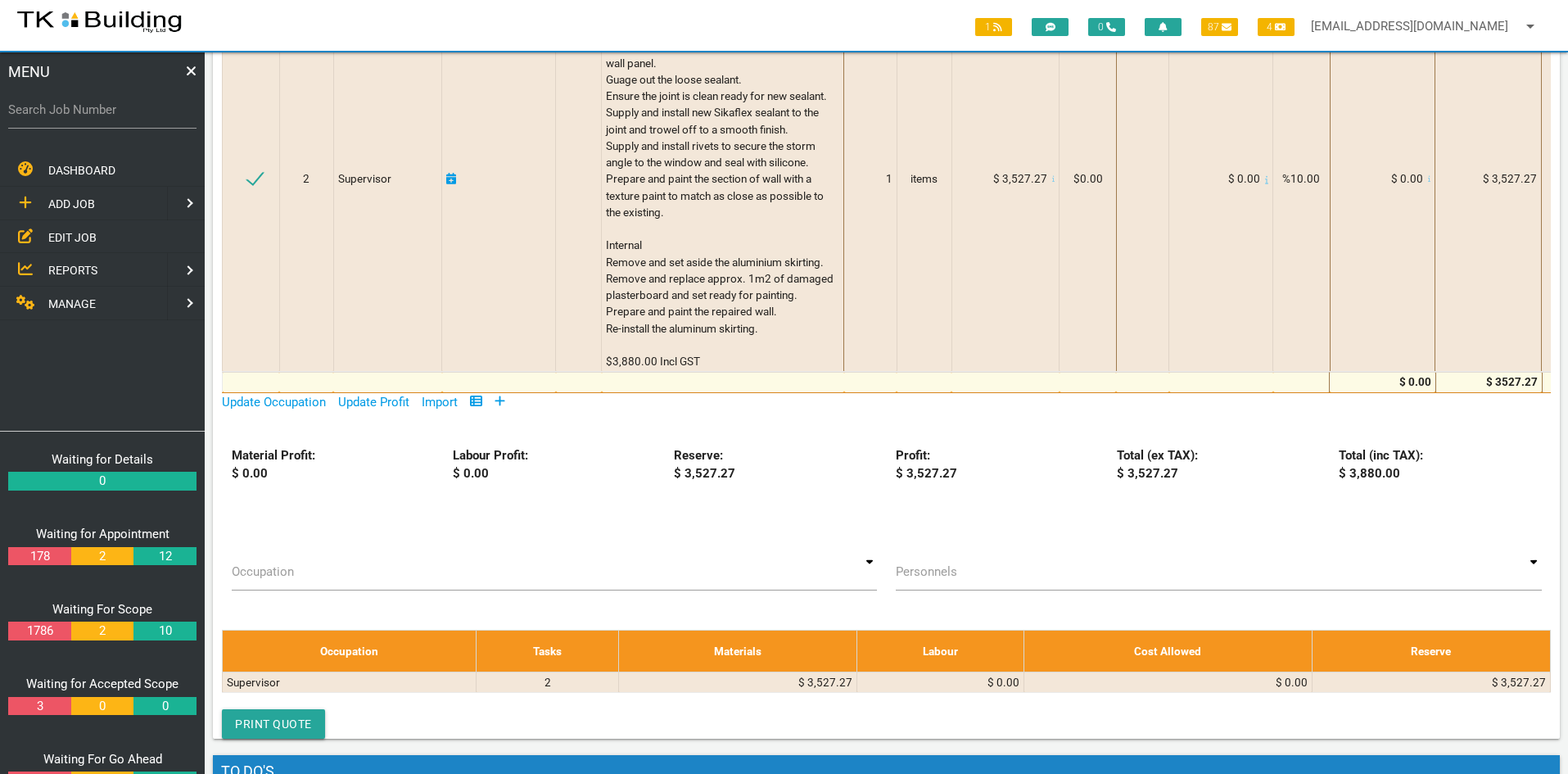
click at [1171, 537] on div "Material Profit: $ 0.00 Labour Profit: $ 0.00 Reserve: $ 3,527.27 Profit: $ 3,5…" at bounding box center [886, 491] width 1347 height 91
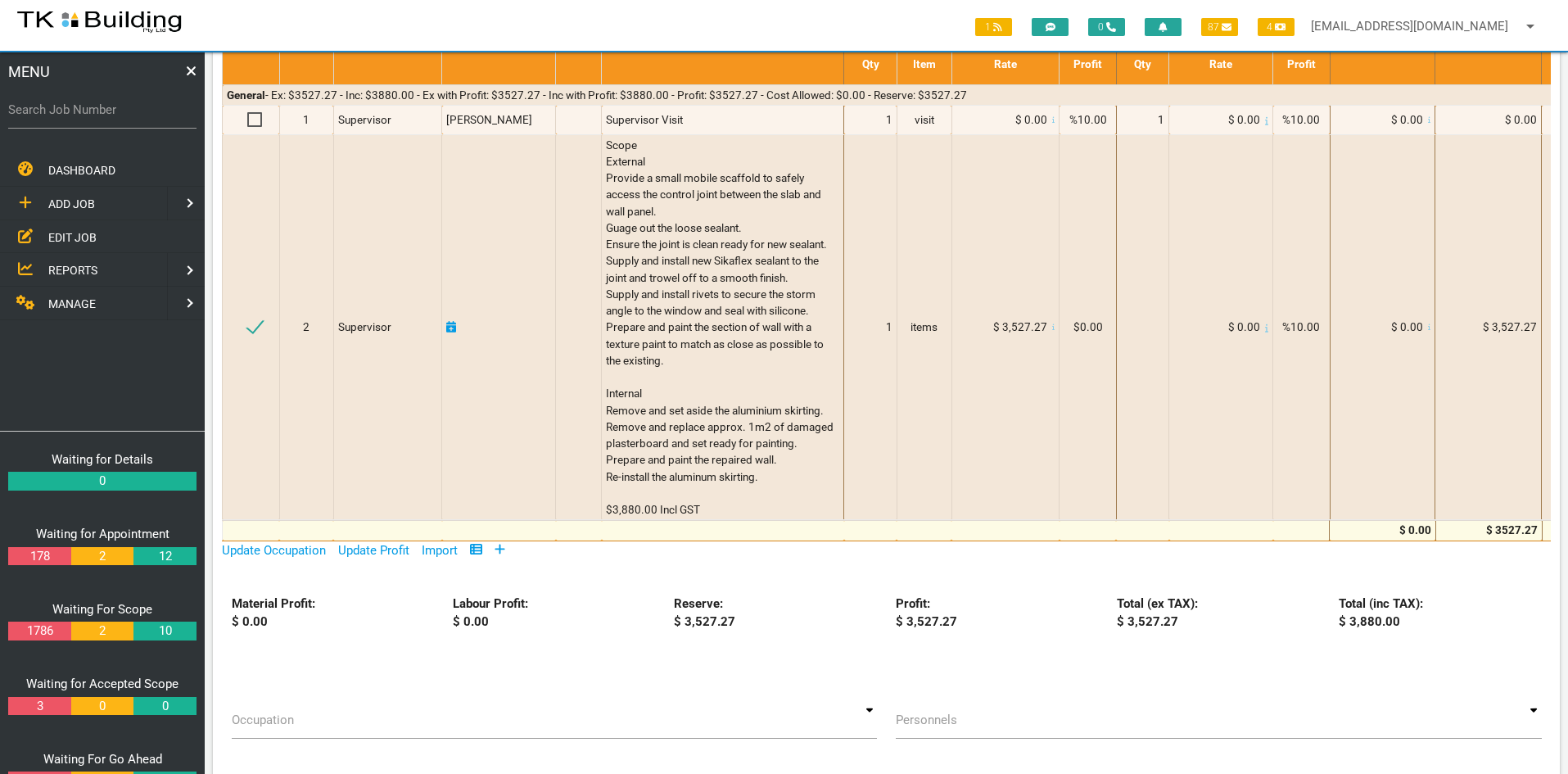
scroll to position [246, 0]
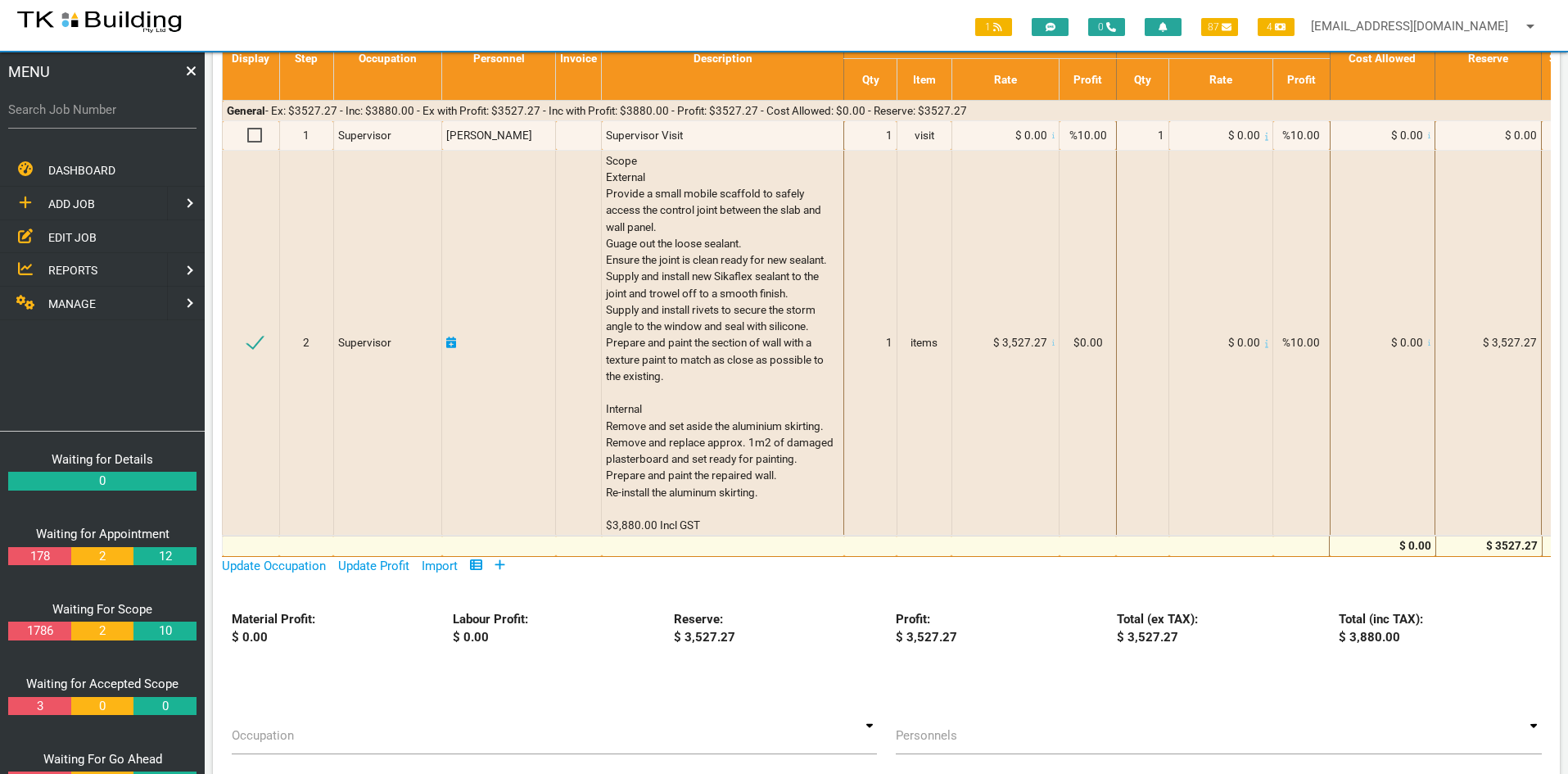
click at [57, 231] on span "EDIT JOB" at bounding box center [72, 237] width 49 height 13
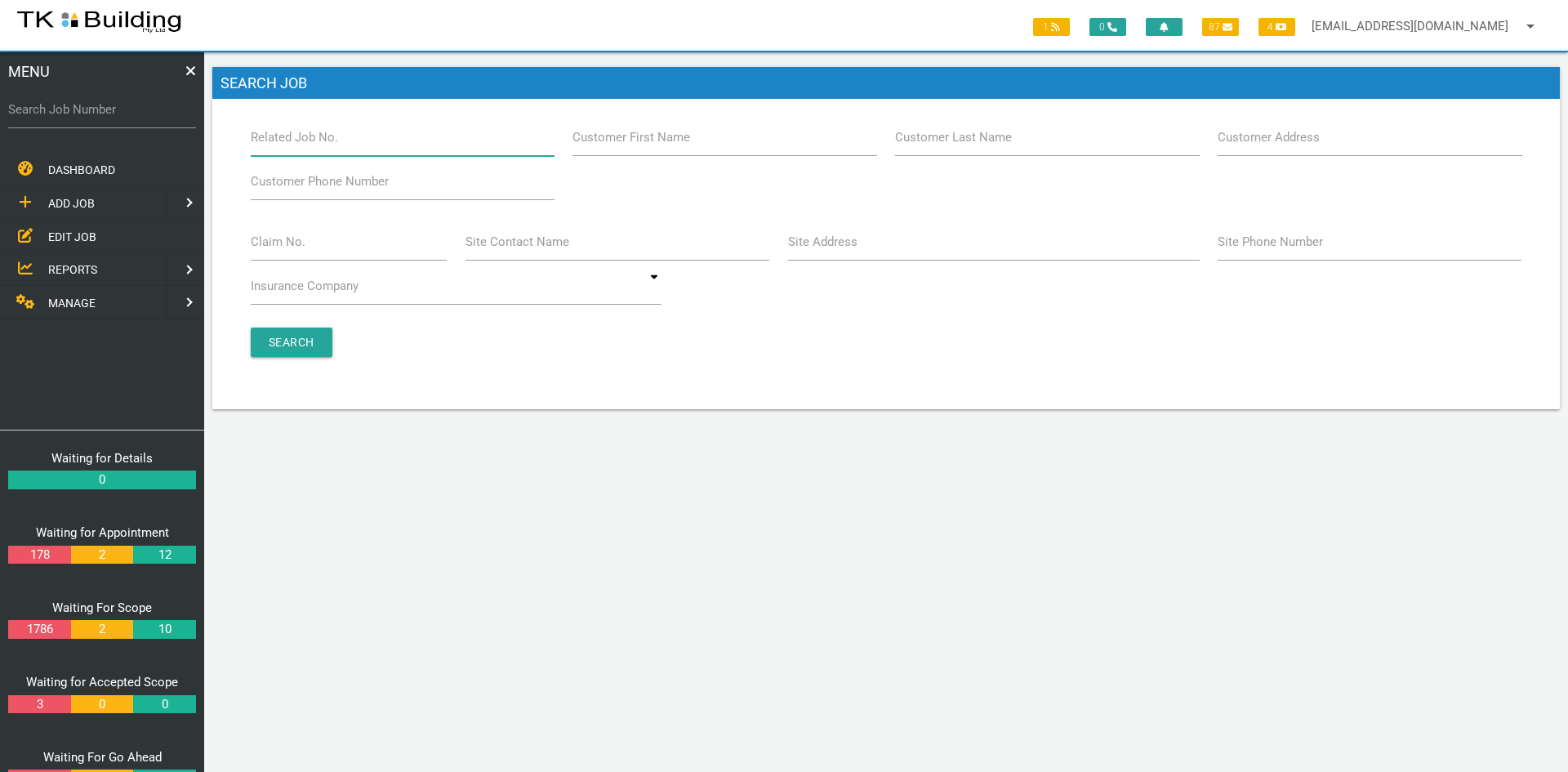
click at [363, 148] on input "Related Job No." at bounding box center [403, 138] width 304 height 38
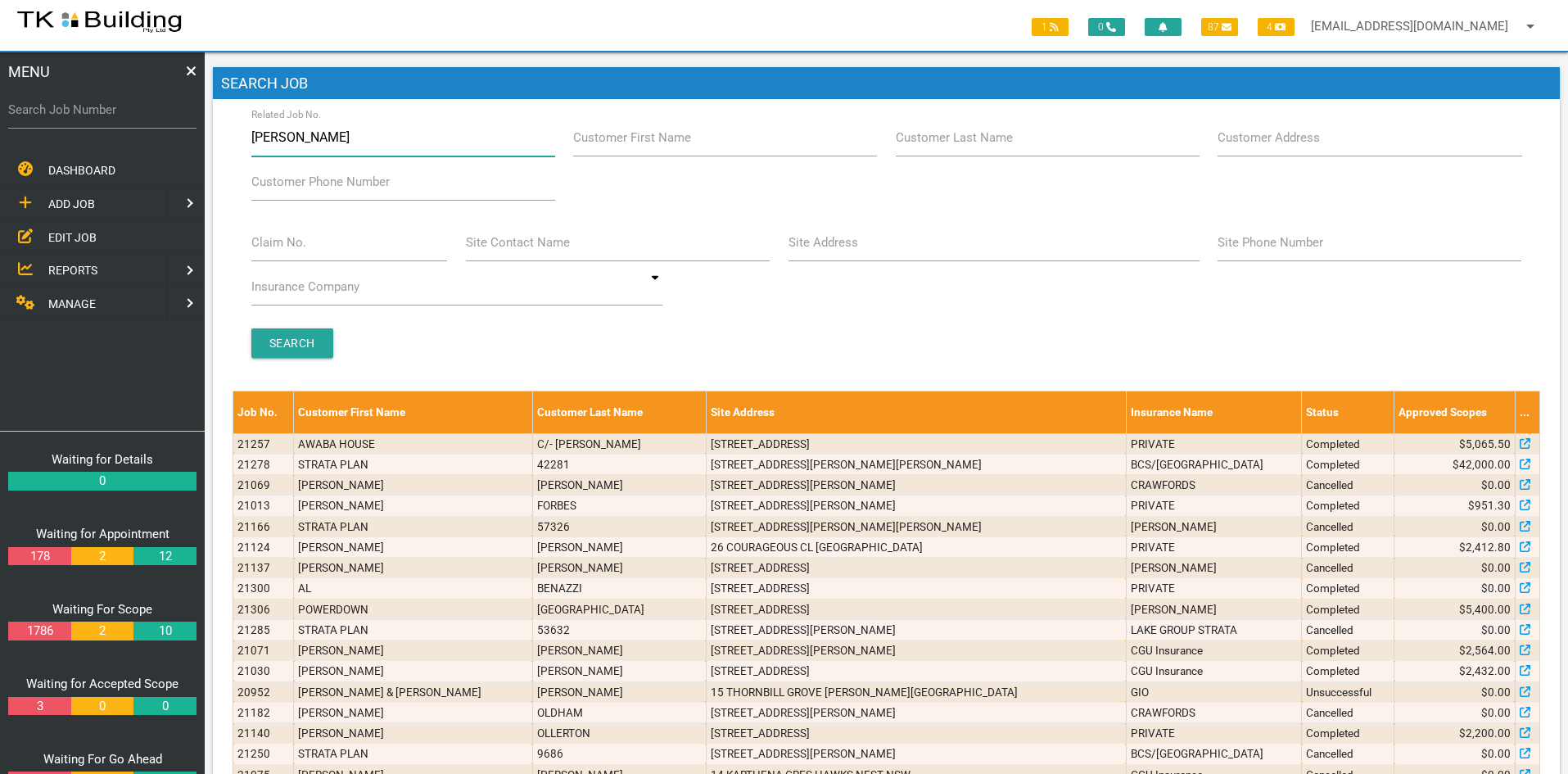
type input "charles"
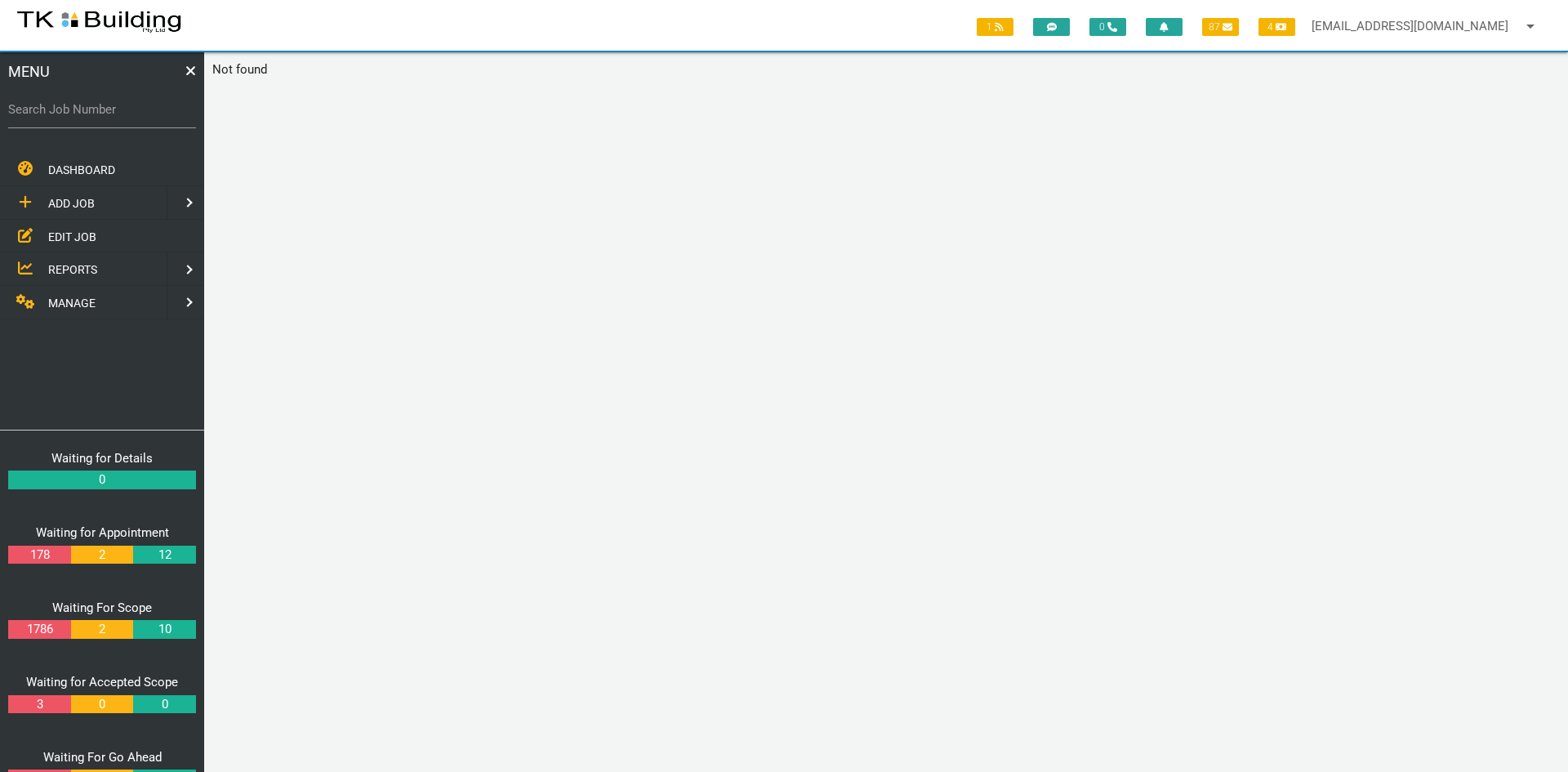
click at [83, 245] on link "EDIT JOB" at bounding box center [103, 236] width 211 height 33
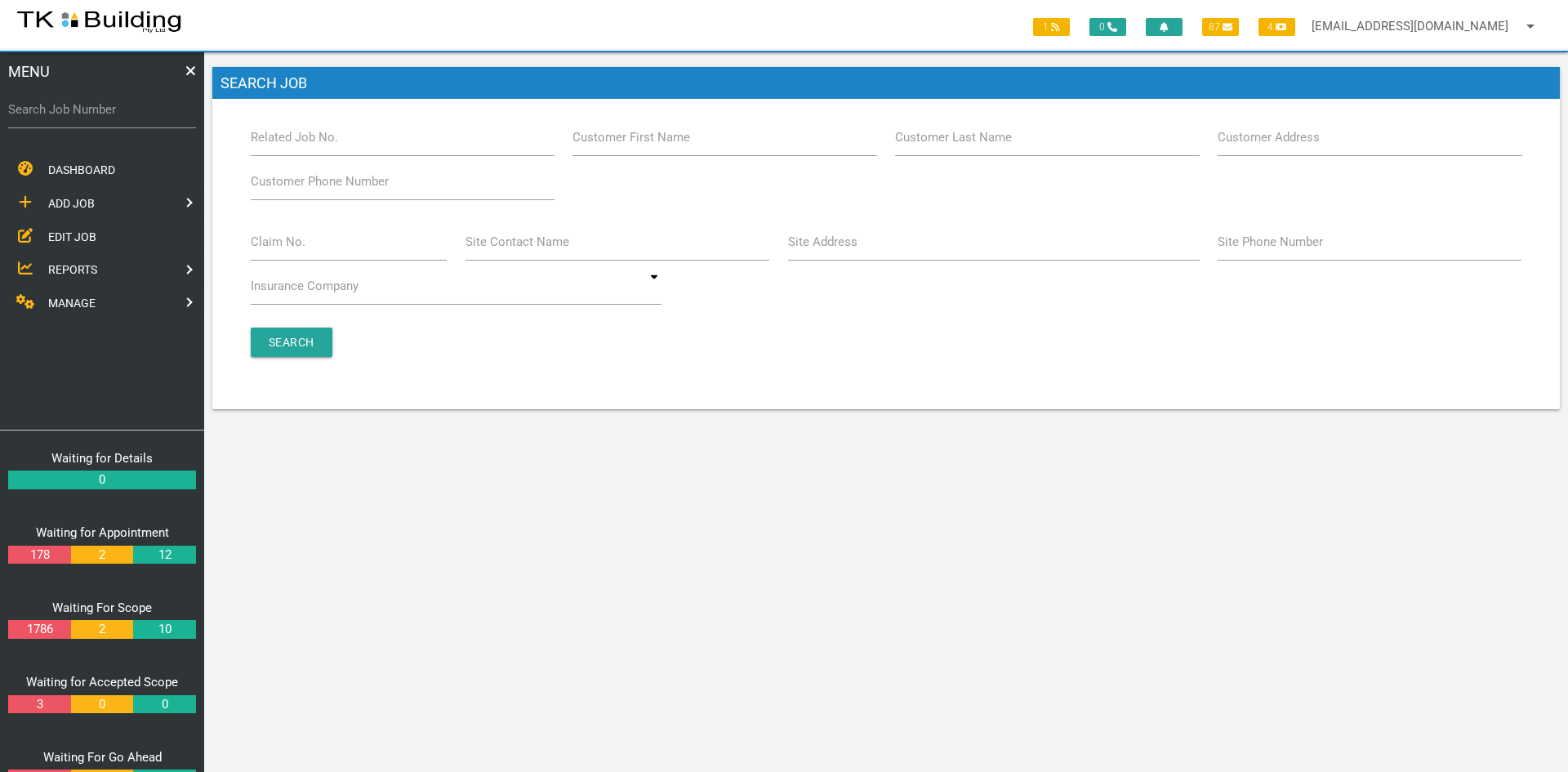
click at [769, 299] on div "Claim No. Site Contact Name Site Address Site Phone Number Insurance Company AA…" at bounding box center [887, 267] width 1291 height 88
